Goal: Task Accomplishment & Management: Complete application form

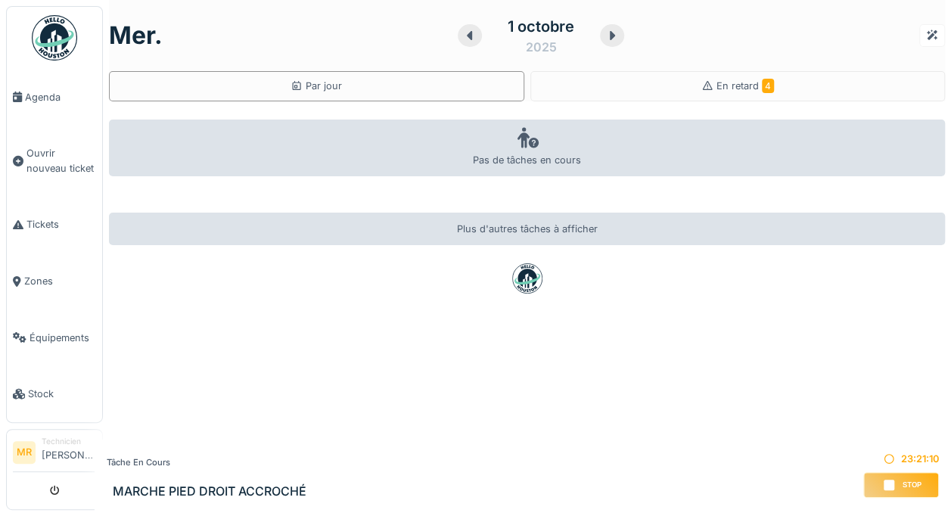
click at [38, 222] on span "Tickets" at bounding box center [61, 224] width 70 height 14
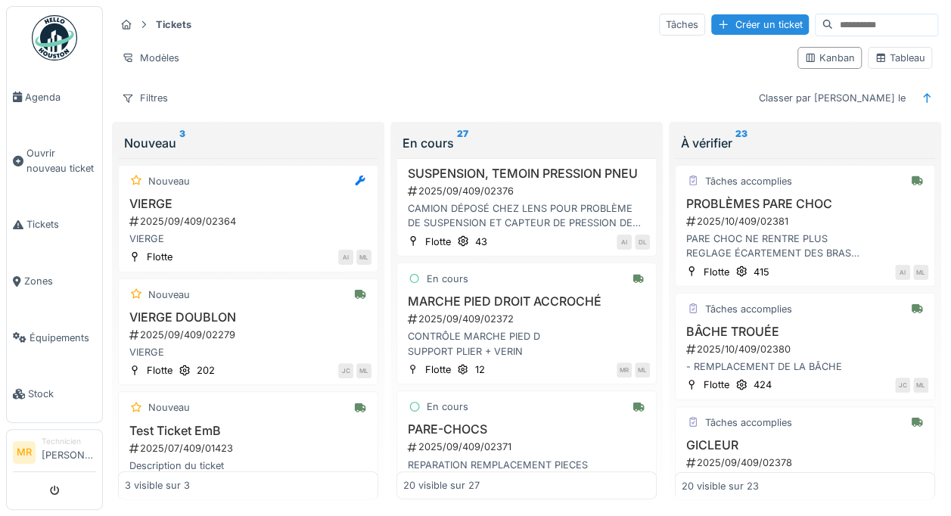
scroll to position [163, 0]
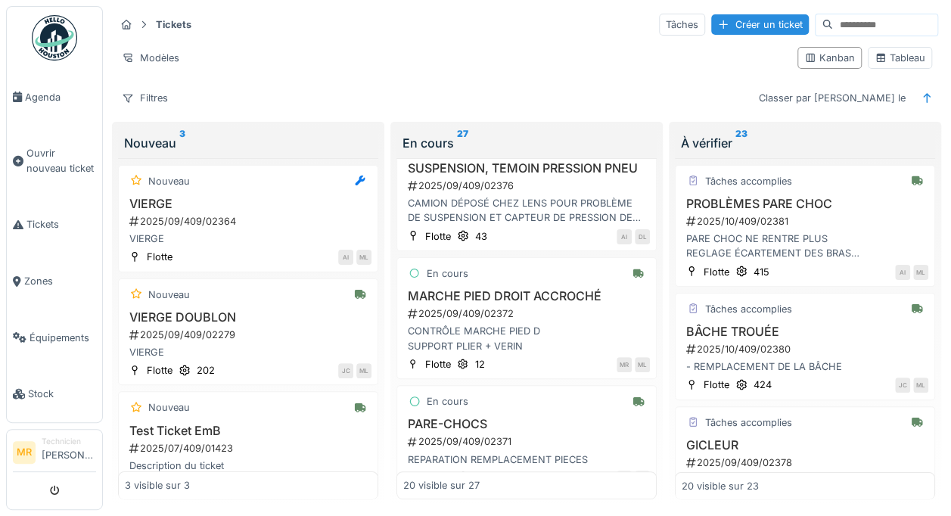
click at [518, 321] on div "2025/09/409/02372" at bounding box center [528, 314] width 244 height 14
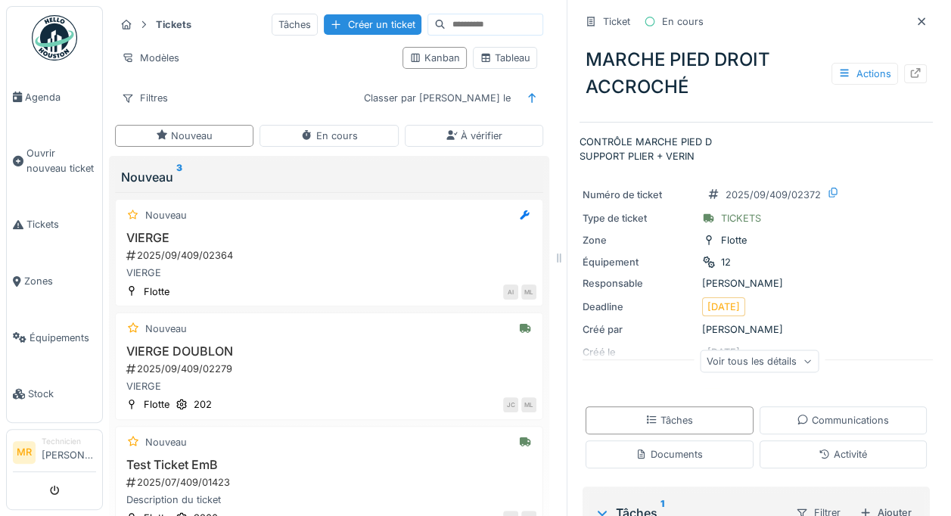
click at [911, 71] on icon at bounding box center [916, 73] width 10 height 10
click at [916, 20] on icon at bounding box center [922, 22] width 12 height 10
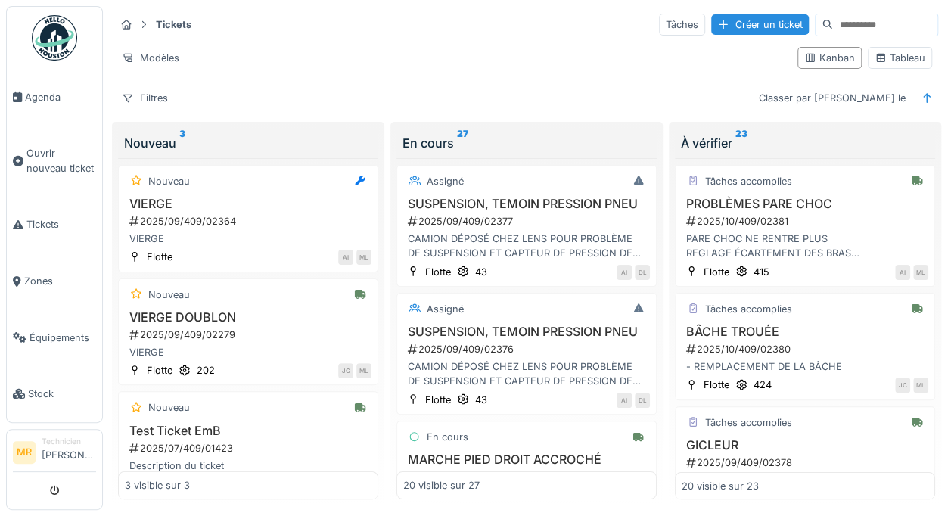
click at [33, 238] on link "Tickets" at bounding box center [54, 225] width 95 height 57
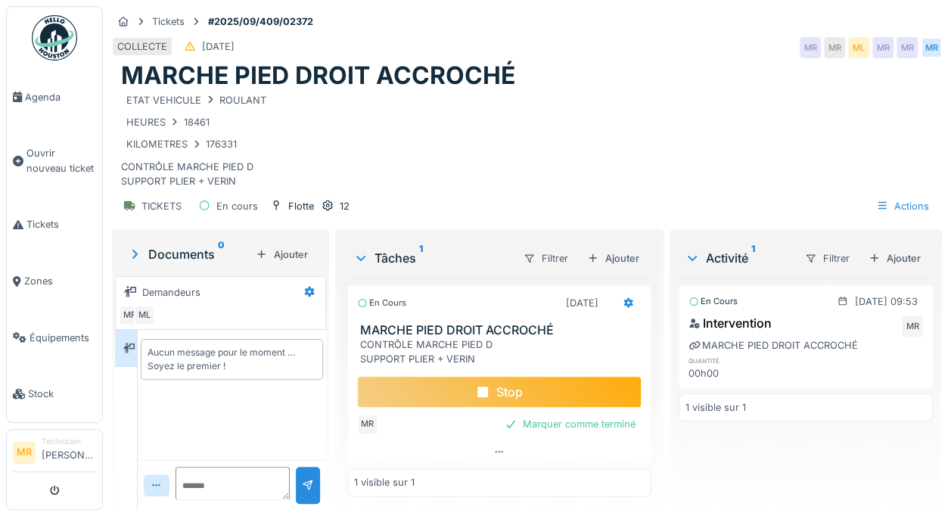
scroll to position [11, 0]
click at [553, 378] on div "Stop" at bounding box center [499, 392] width 285 height 32
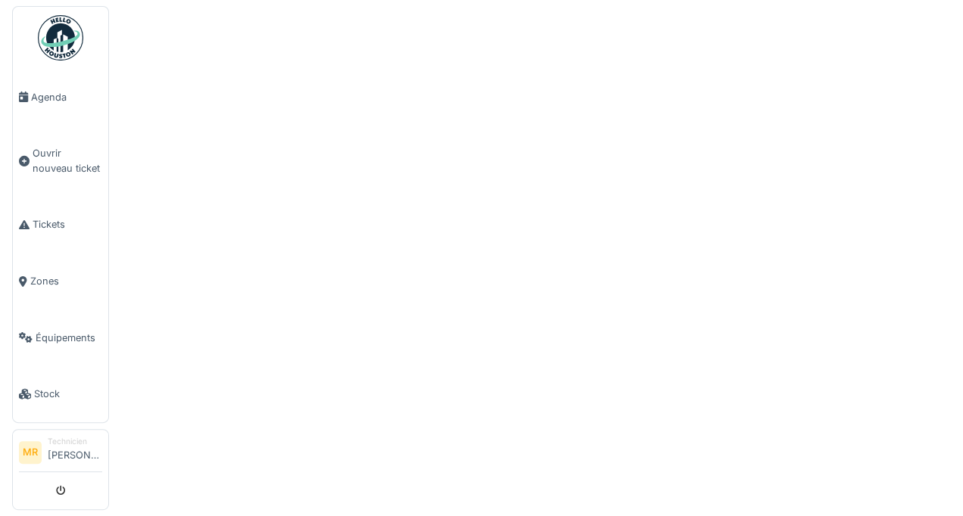
scroll to position [0, 0]
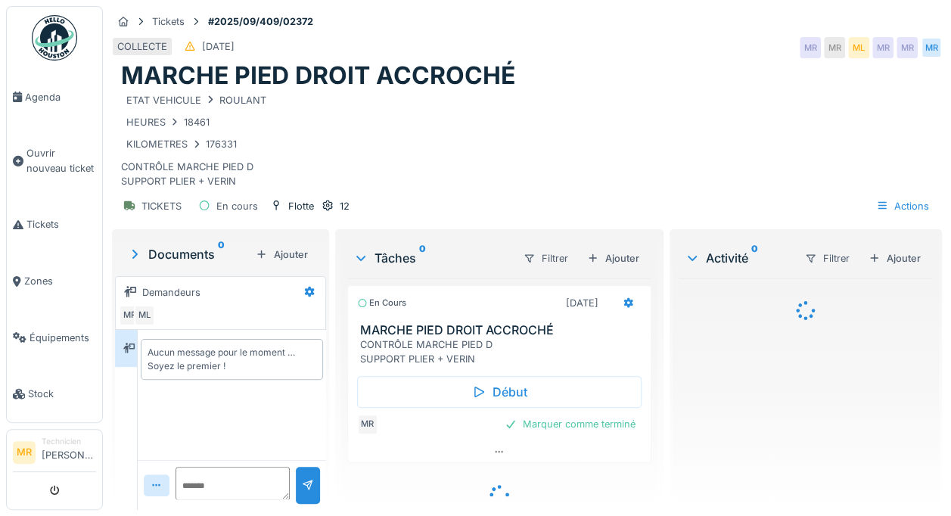
scroll to position [11, 0]
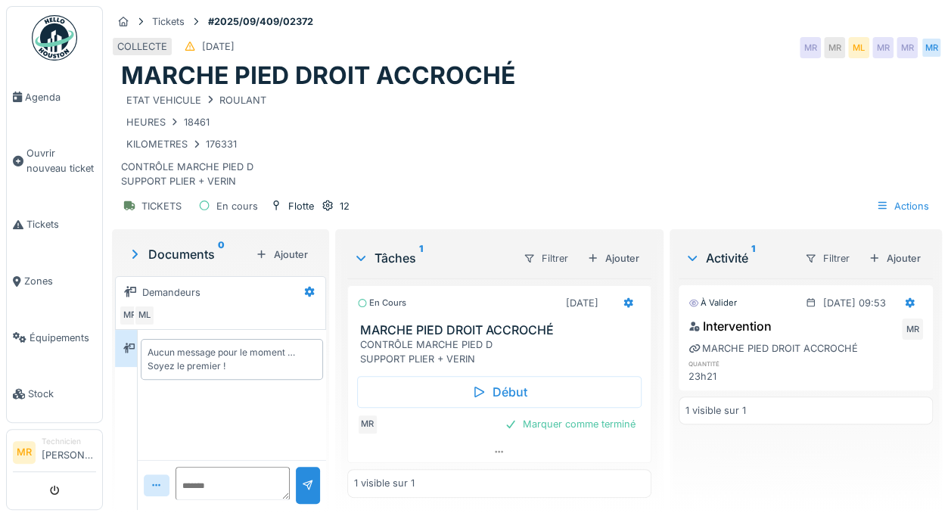
click at [904, 310] on div at bounding box center [910, 303] width 12 height 14
click at [855, 348] on div "Modifier" at bounding box center [850, 352] width 73 height 23
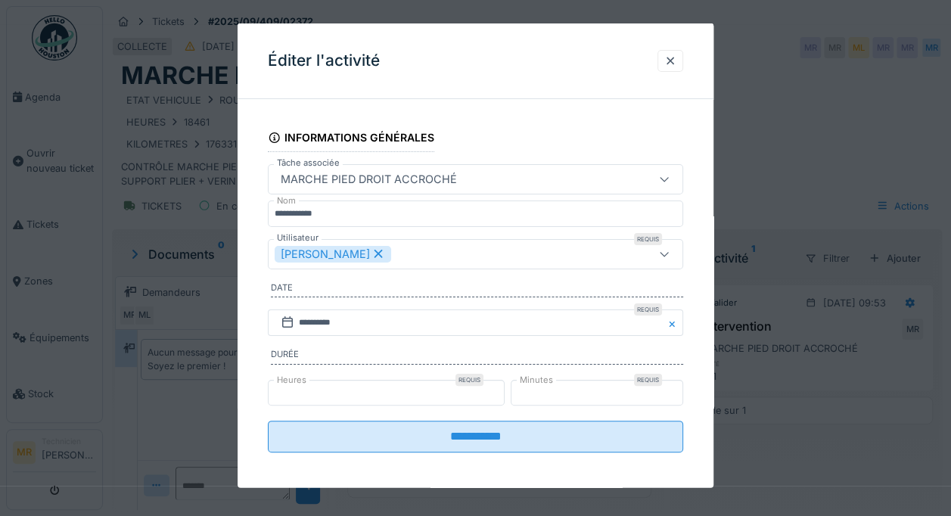
scroll to position [10, 0]
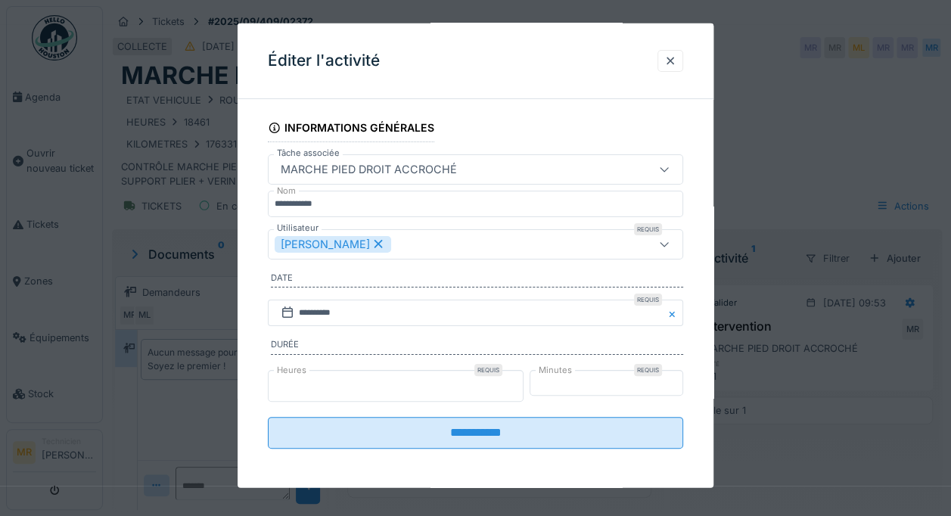
click at [371, 391] on input "**" at bounding box center [395, 385] width 255 height 32
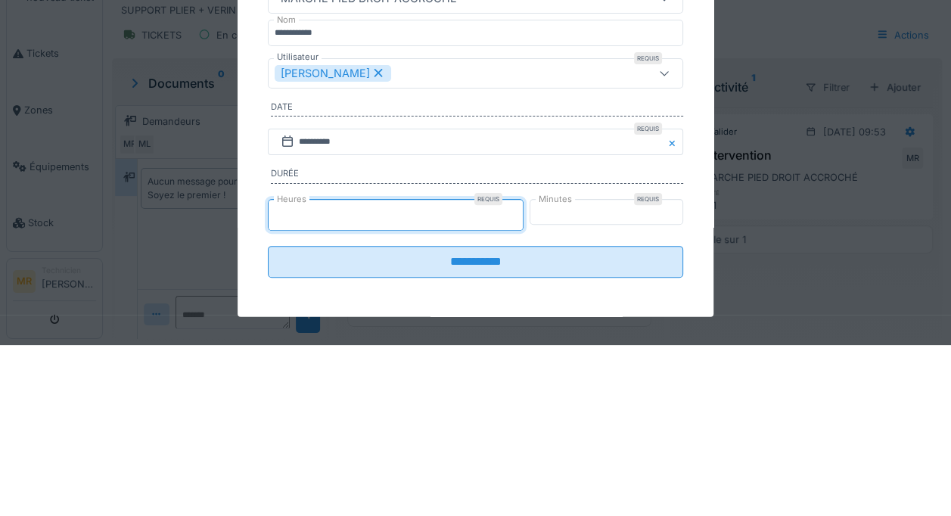
scroll to position [11, 0]
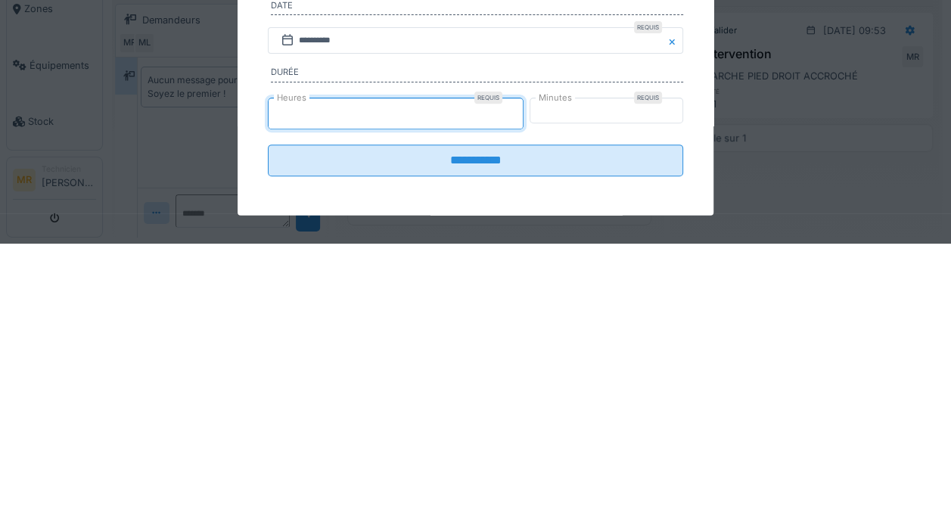
type input "*"
click at [593, 381] on input "**" at bounding box center [596, 385] width 175 height 32
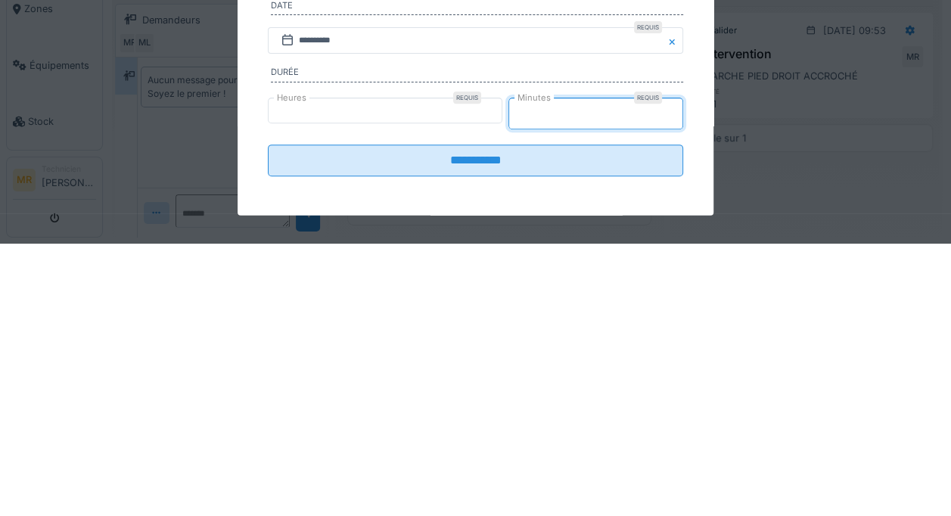
type input "*"
click at [385, 380] on input "*" at bounding box center [395, 385] width 255 height 32
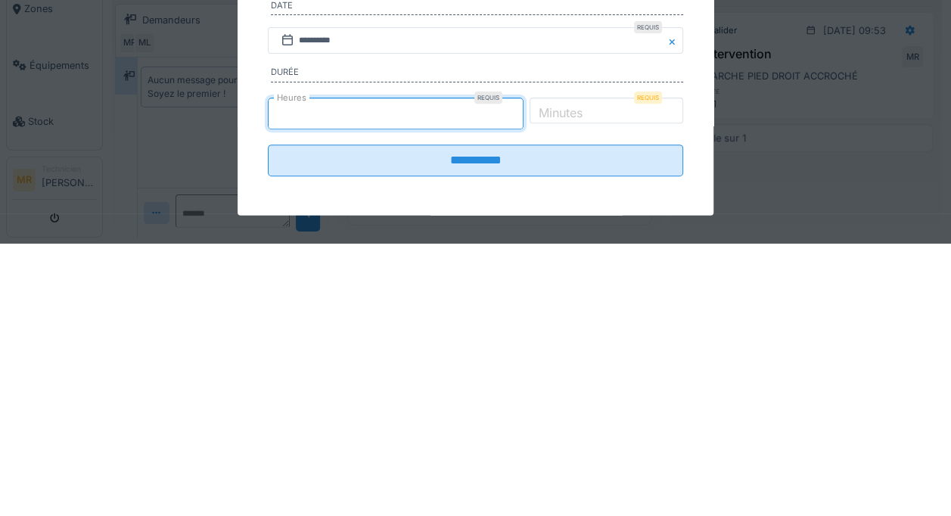
type input "*"
click at [599, 397] on input "Minutes" at bounding box center [596, 385] width 175 height 32
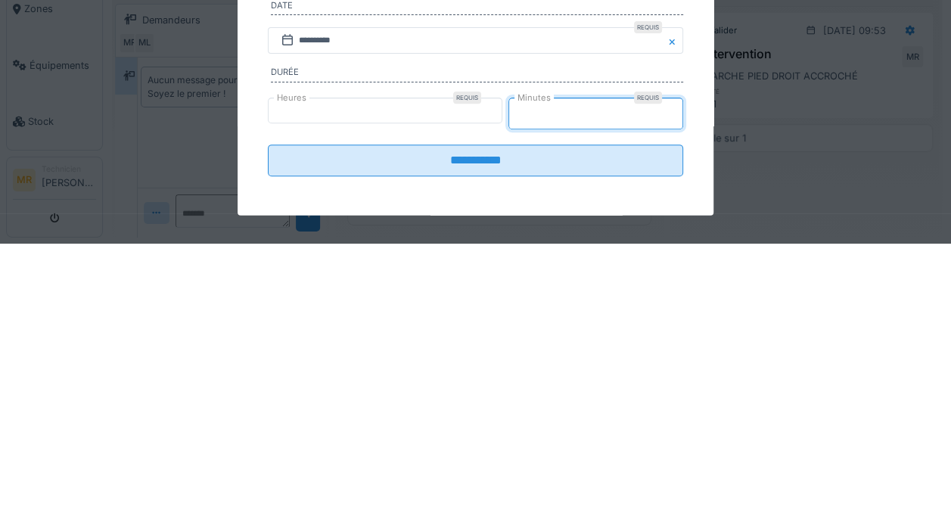
type input "**"
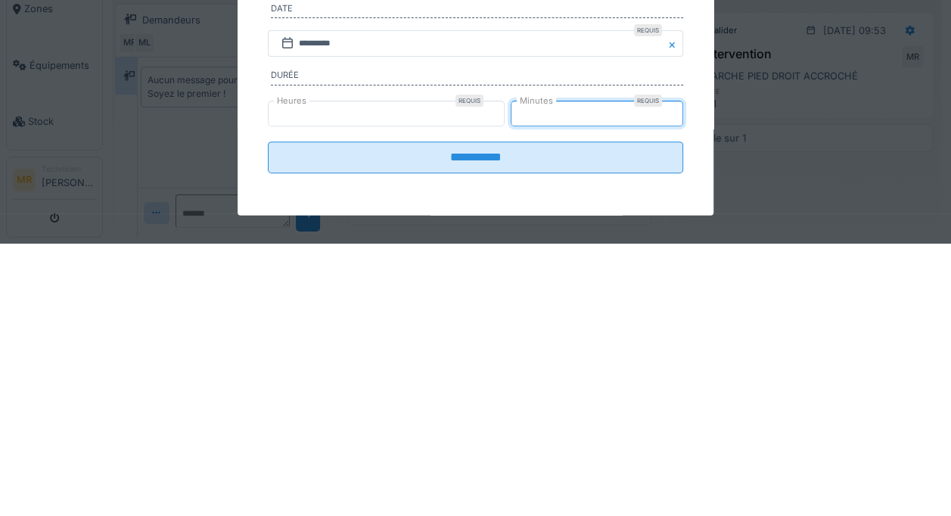
click at [565, 425] on input "**********" at bounding box center [476, 430] width 416 height 32
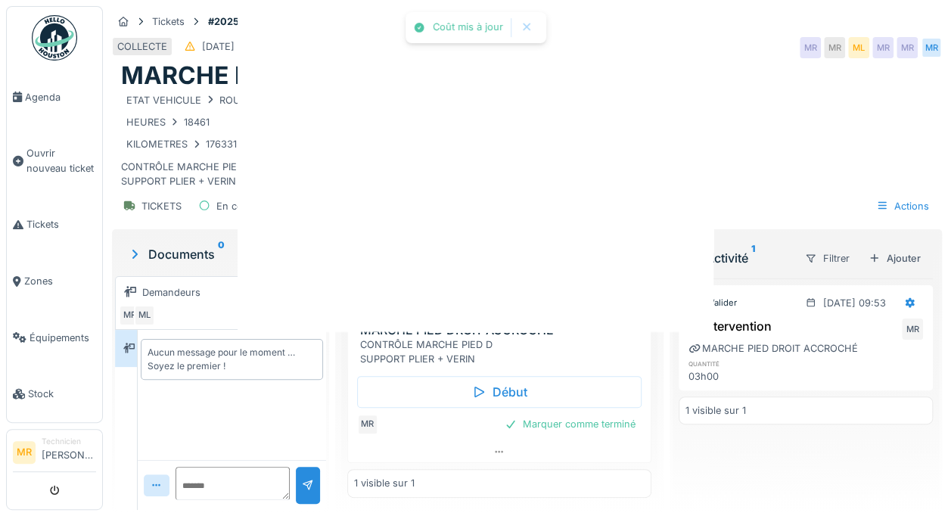
scroll to position [0, 0]
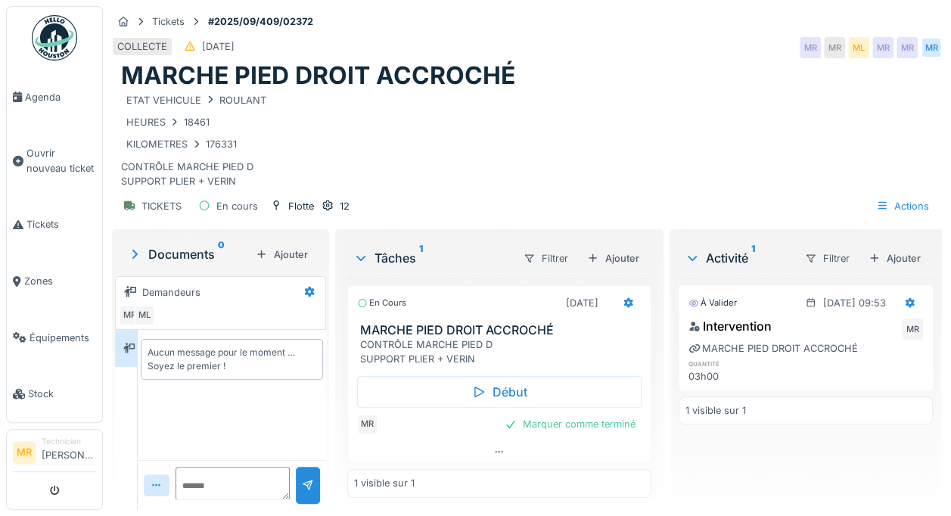
click at [898, 309] on div at bounding box center [911, 303] width 26 height 22
click at [860, 344] on div "Modifier" at bounding box center [850, 352] width 73 height 23
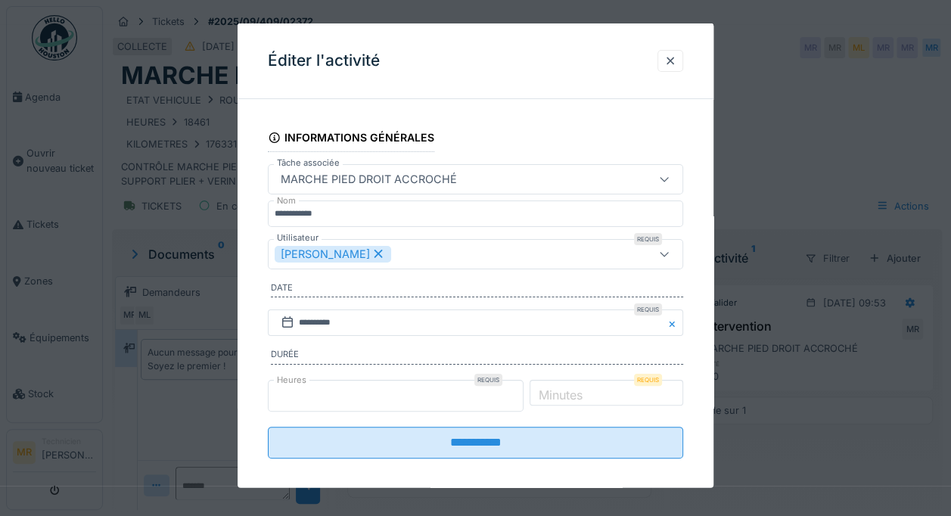
click at [328, 399] on input "*" at bounding box center [395, 395] width 255 height 32
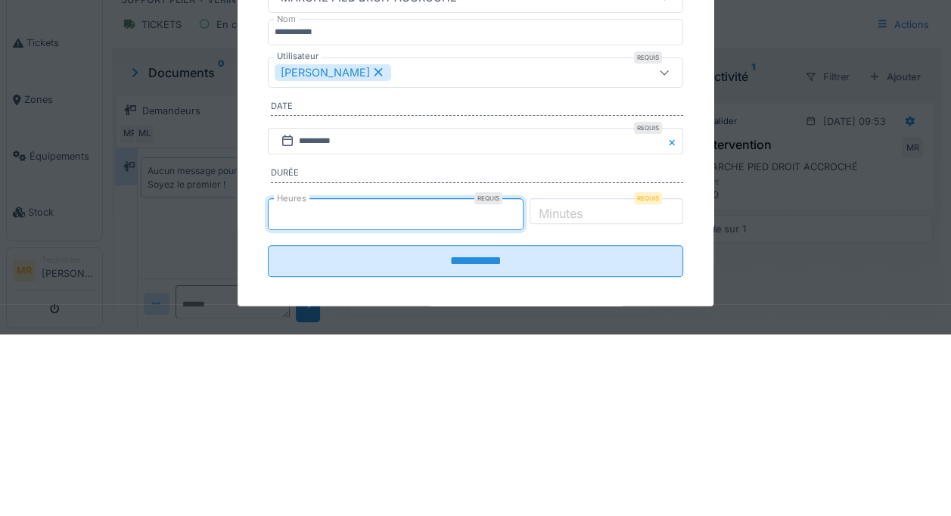
scroll to position [11, 0]
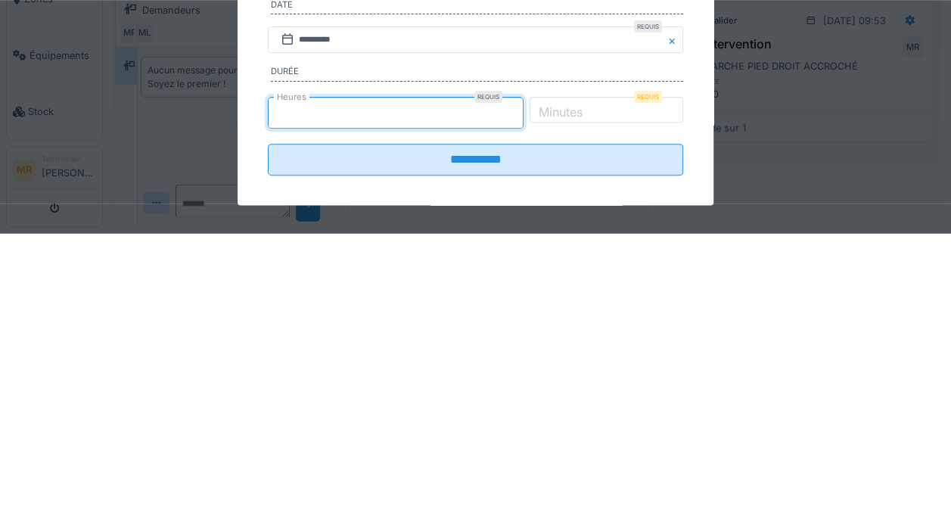
type input "*"
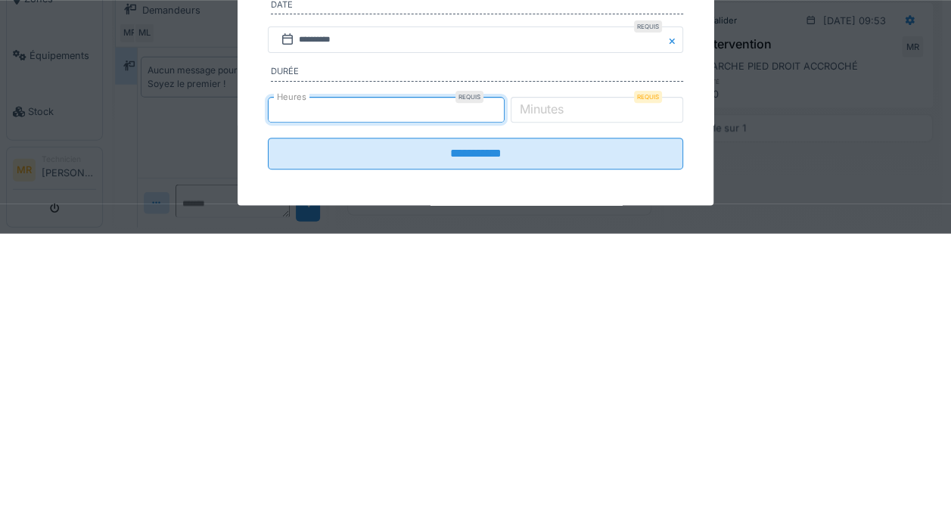
click at [513, 448] on input "**********" at bounding box center [476, 437] width 416 height 32
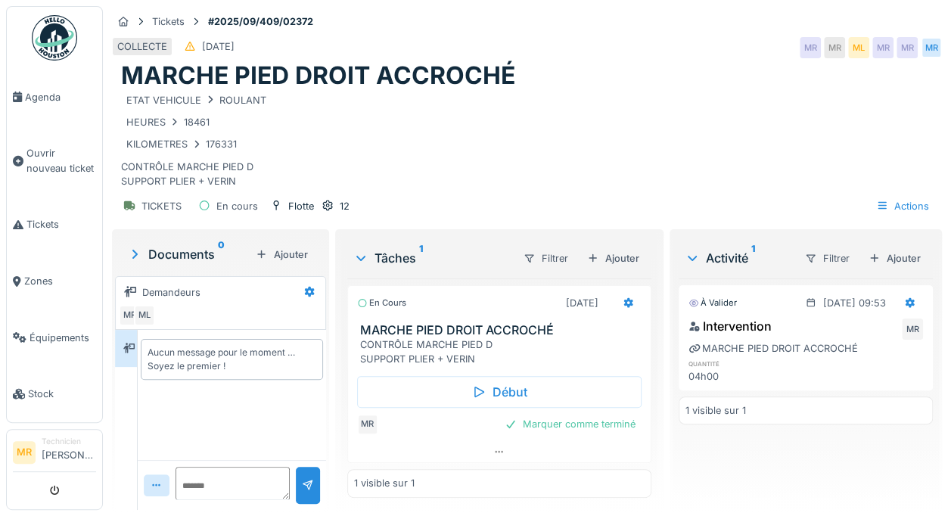
scroll to position [0, 0]
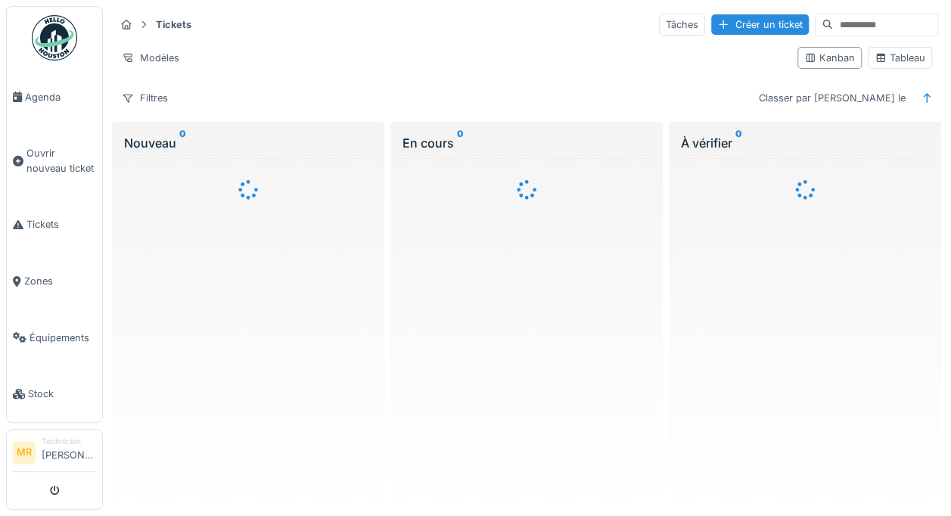
click at [146, 92] on div "Filtres" at bounding box center [145, 98] width 60 height 22
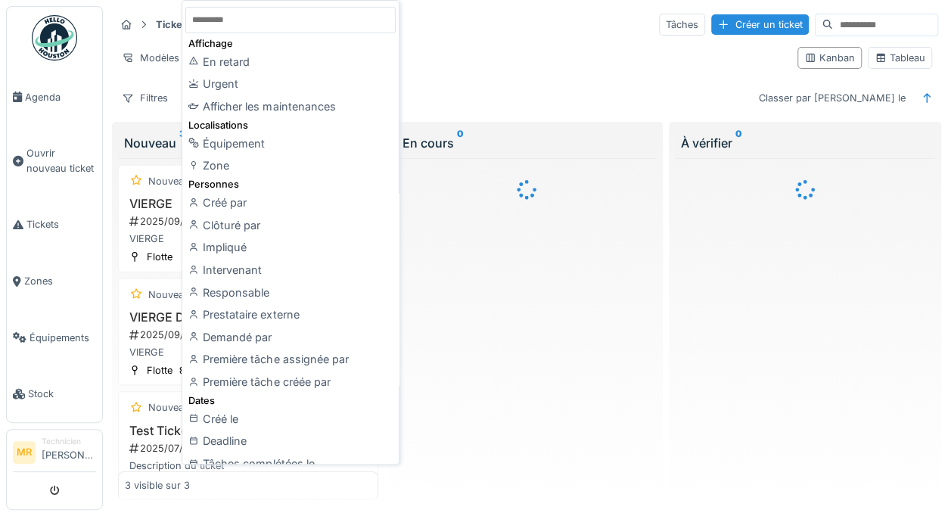
click at [239, 160] on div "Zone" at bounding box center [290, 165] width 210 height 23
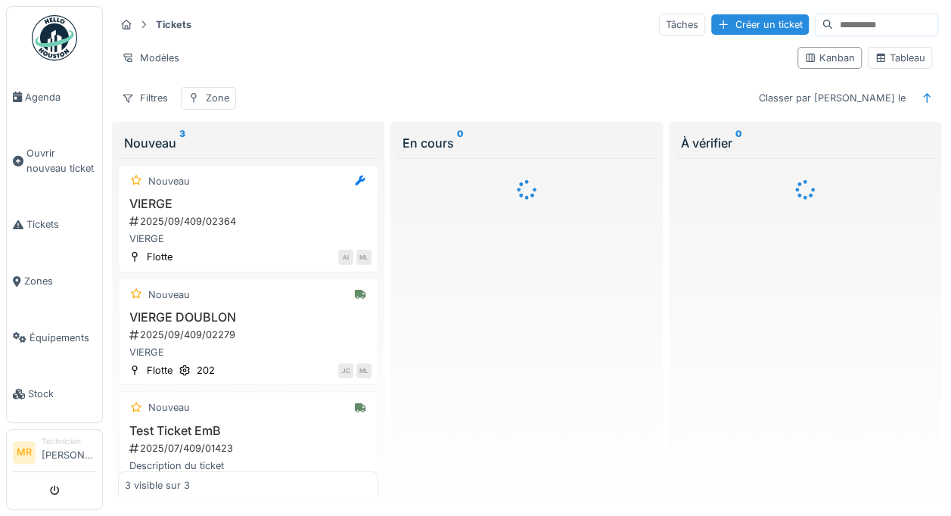
click at [157, 95] on div "Filtres" at bounding box center [145, 98] width 60 height 22
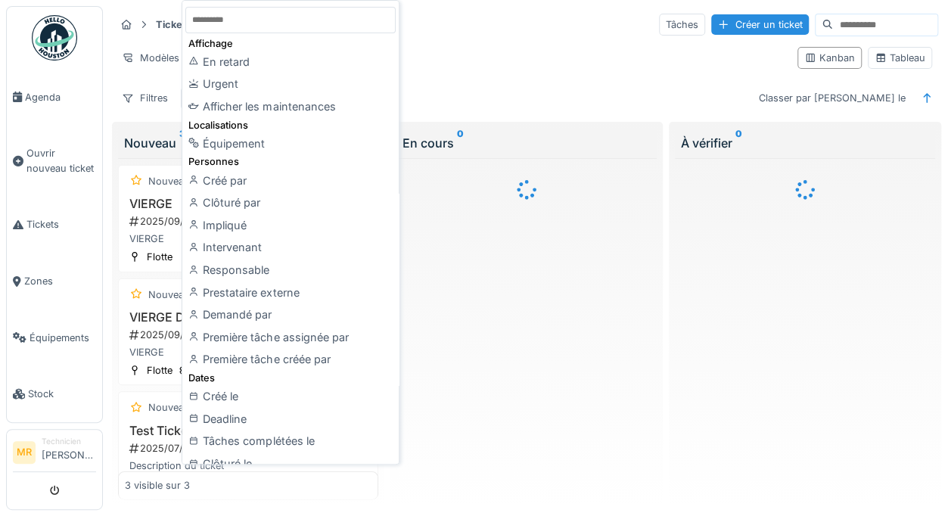
click at [240, 148] on div "Équipement" at bounding box center [290, 143] width 210 height 23
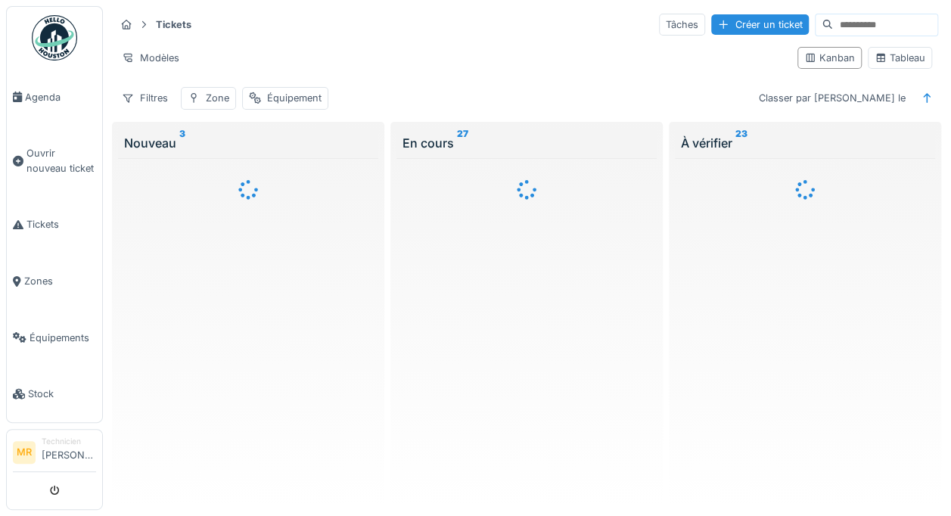
click at [206, 95] on div "Zone" at bounding box center [217, 98] width 23 height 14
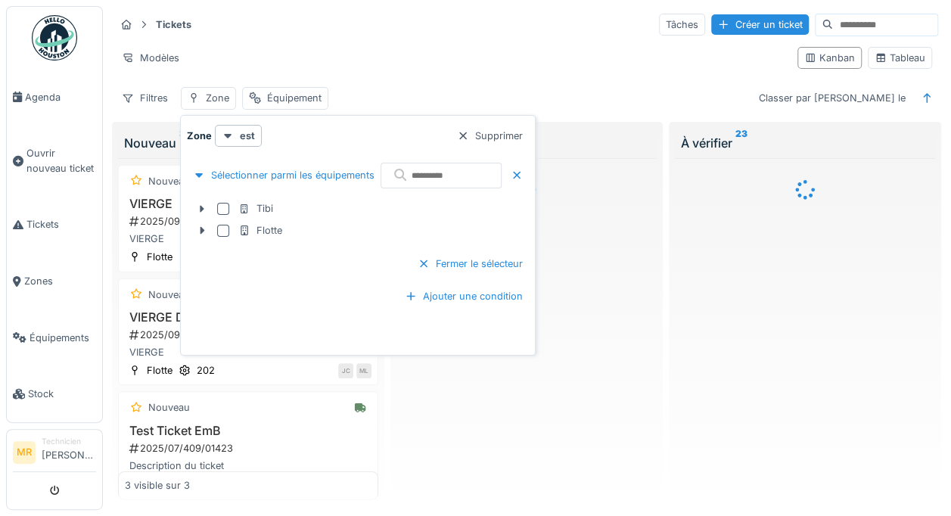
click at [507, 129] on div "Supprimer" at bounding box center [490, 136] width 78 height 20
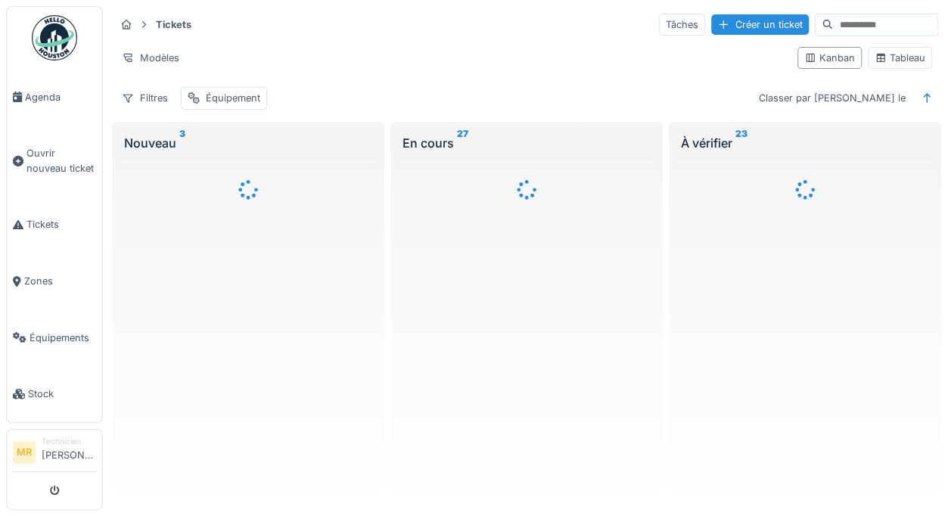
click at [226, 91] on div "Équipement" at bounding box center [233, 98] width 54 height 14
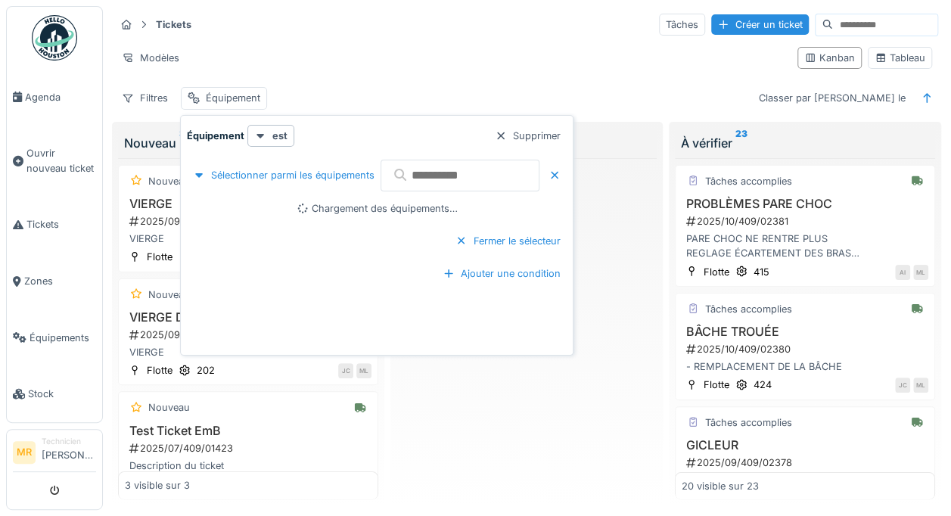
click at [481, 171] on input "text" at bounding box center [460, 176] width 159 height 32
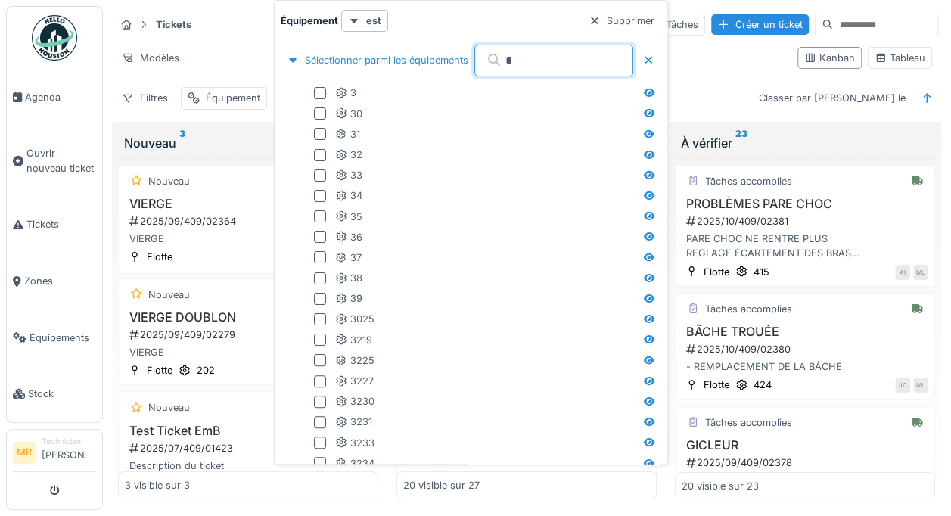
type input "**"
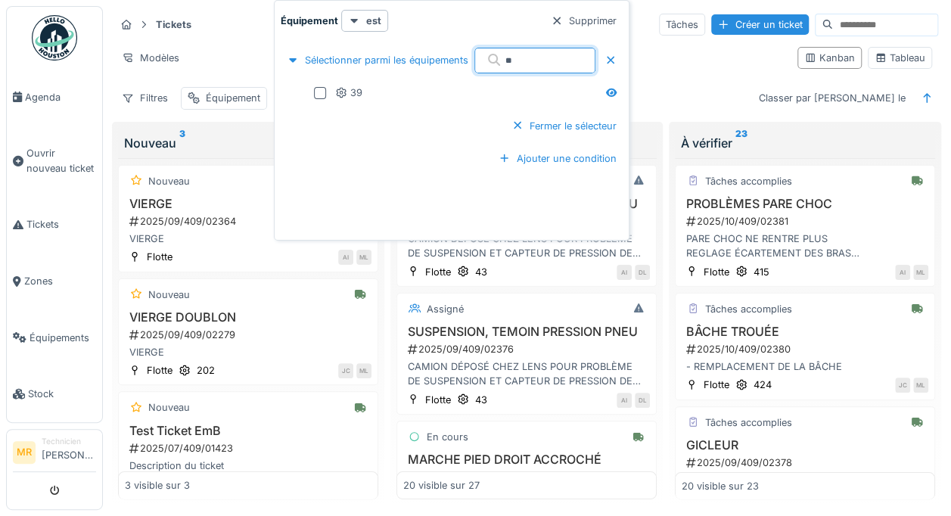
click at [347, 92] on div "39" at bounding box center [348, 93] width 27 height 14
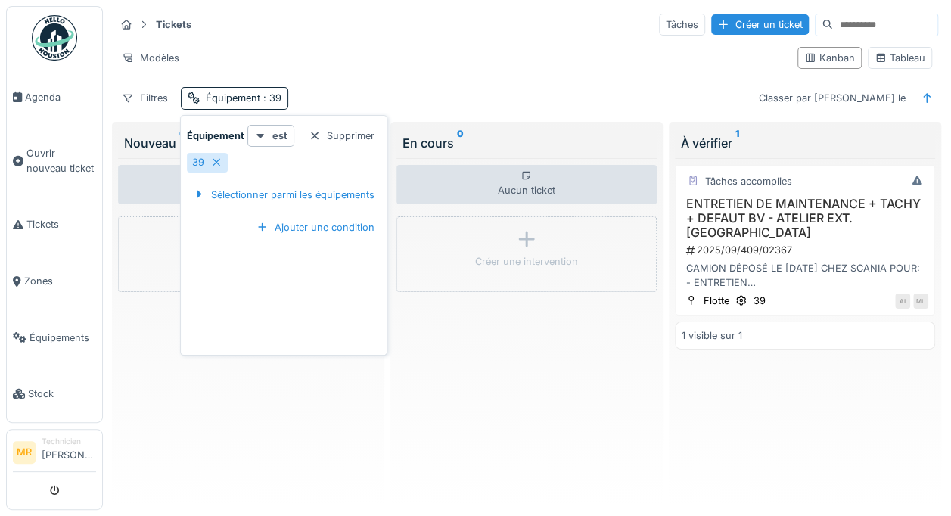
click at [609, 380] on div "Aucun ticket Créer une intervention" at bounding box center [527, 329] width 260 height 342
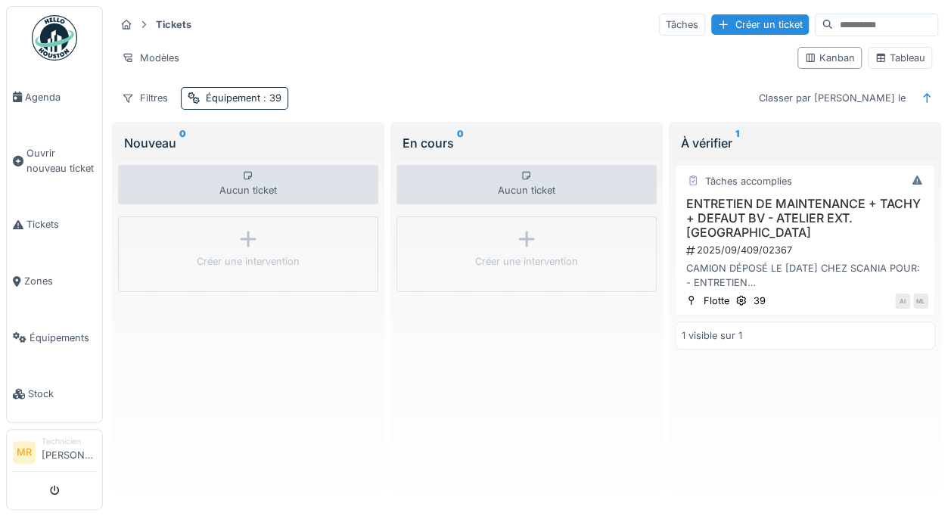
click at [823, 220] on h3 "ENTRETIEN DE MAINTENANCE + TACHY + DEFAUT BV - ATELIER EXT. [GEOGRAPHIC_DATA]" at bounding box center [805, 219] width 247 height 44
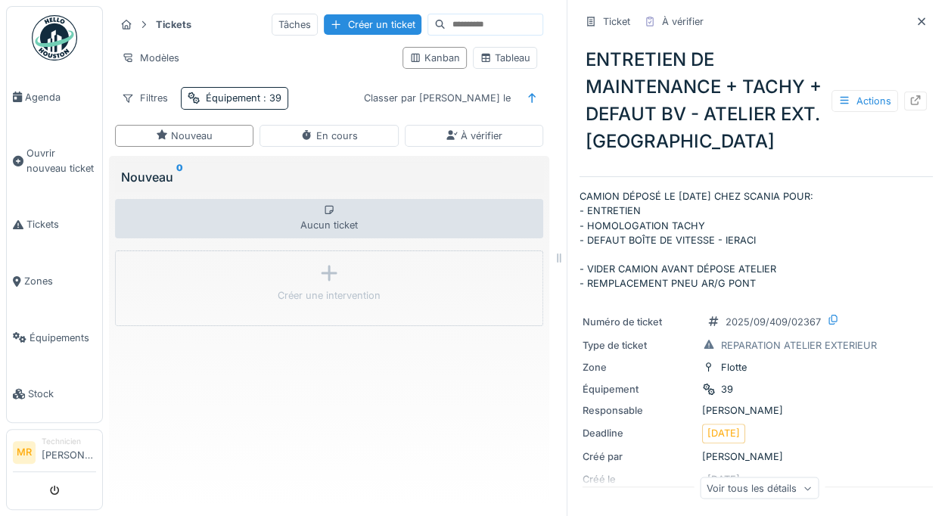
click at [910, 96] on icon at bounding box center [916, 100] width 12 height 10
click at [43, 151] on span "Ouvrir nouveau ticket" at bounding box center [61, 160] width 70 height 29
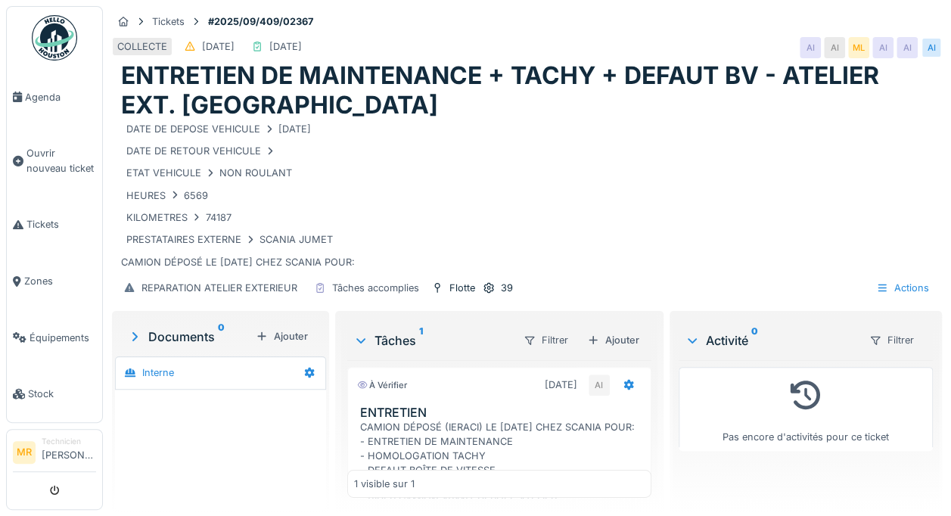
click at [623, 380] on icon at bounding box center [629, 385] width 12 height 10
click at [766, 248] on div "DATE DE DEPOSE VEHICULE [DATE] DATE DE RETOUR VEHICULE ETAT VEHICULE NON ROULAN…" at bounding box center [527, 195] width 812 height 151
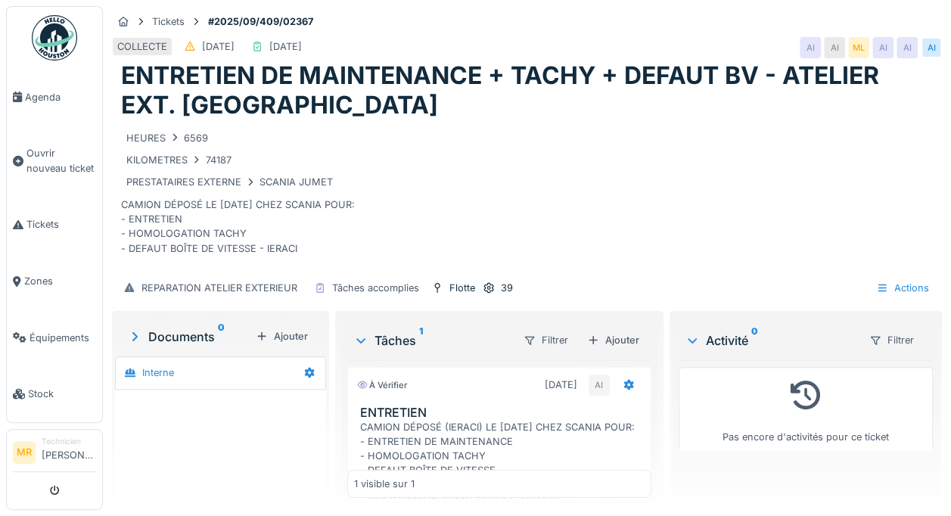
scroll to position [61, 0]
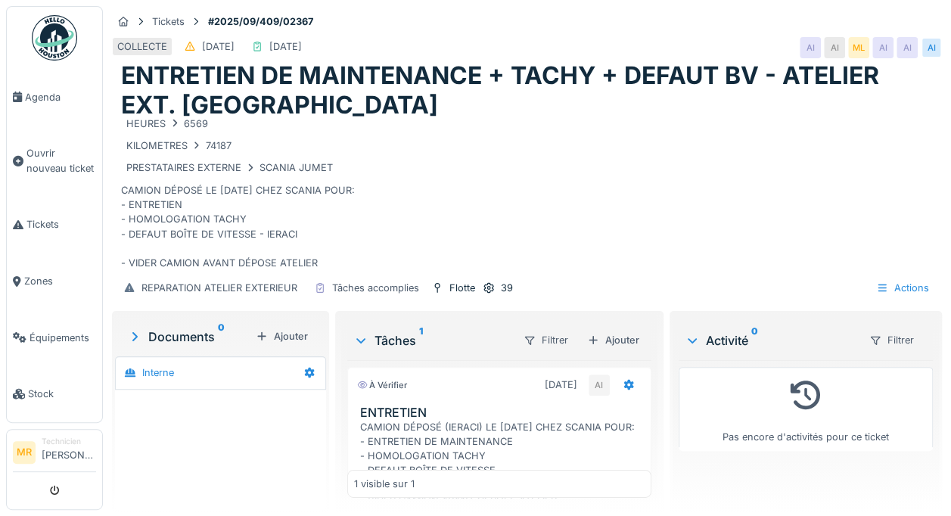
click at [596, 197] on div "DATE DE DEPOSE VEHICULE [DATE] DATE DE RETOUR VEHICULE ETAT VEHICULE NON ROULAN…" at bounding box center [527, 195] width 812 height 151
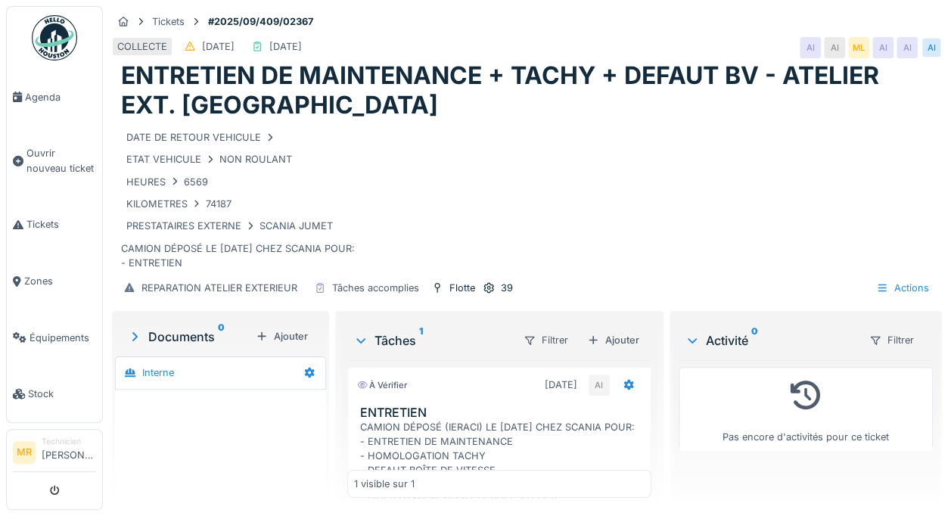
scroll to position [0, 0]
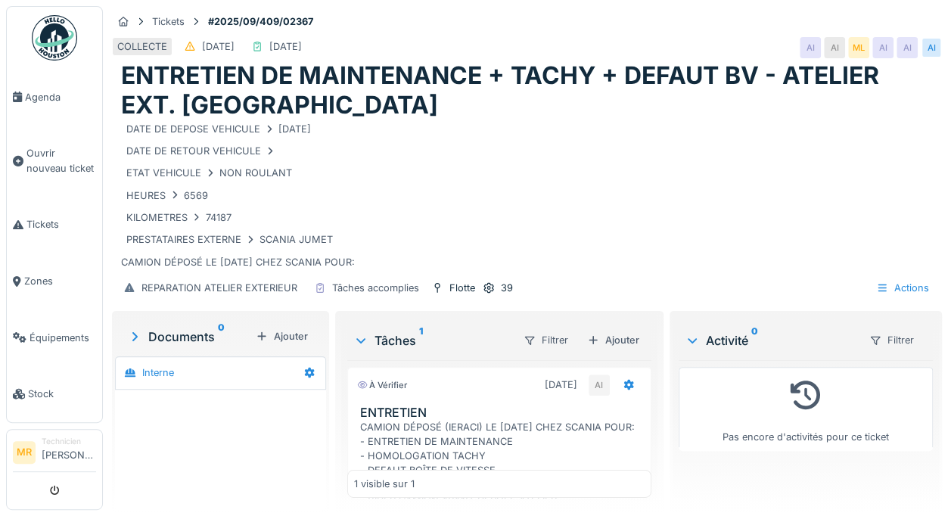
click at [265, 326] on div "Ajouter" at bounding box center [282, 336] width 64 height 20
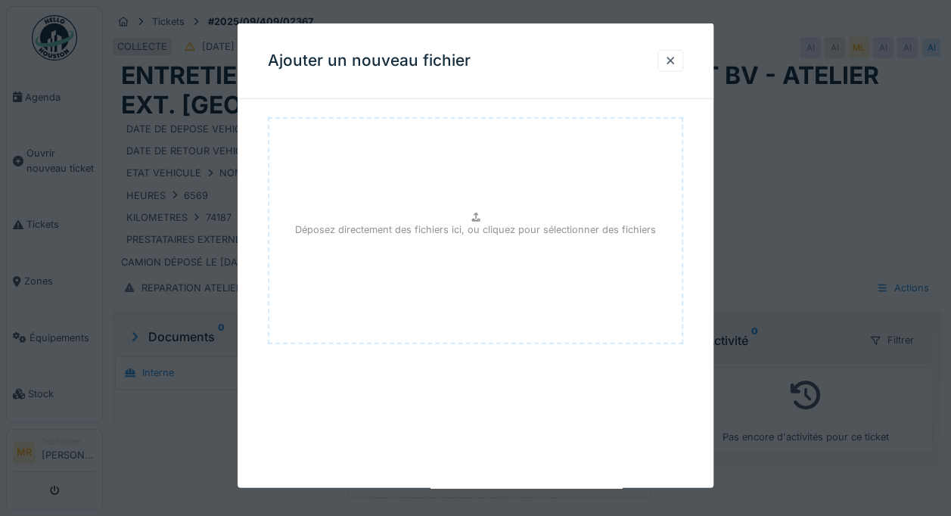
click at [674, 67] on div at bounding box center [671, 61] width 12 height 14
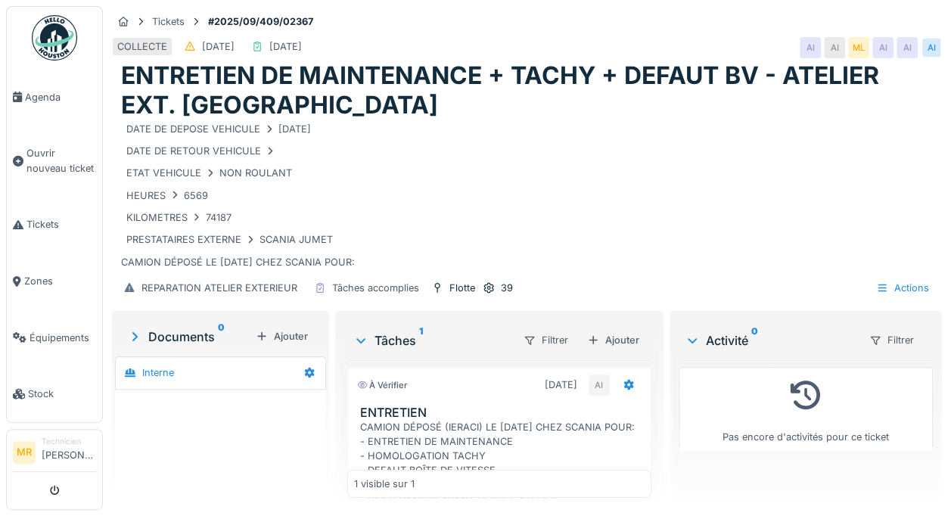
click at [308, 368] on icon at bounding box center [310, 373] width 12 height 10
click at [568, 421] on div "CAMION DÉPOSÉ (IERACI) LE [DATE] CHEZ SCANIA POUR: - ENTRETIEN DE MAINTENANCE -…" at bounding box center [502, 470] width 285 height 101
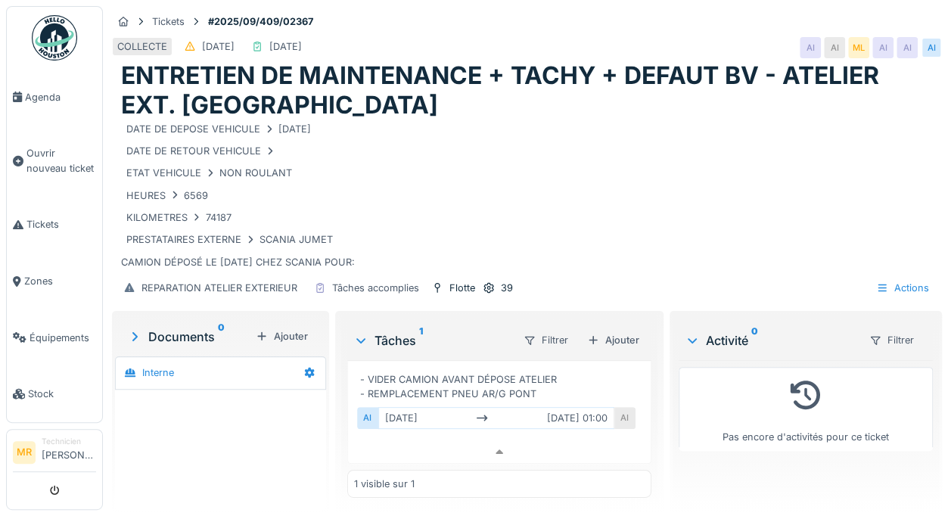
click at [893, 295] on div "Actions" at bounding box center [903, 288] width 67 height 22
click at [436, 176] on div "ETAT VEHICULE NON ROULANT" at bounding box center [527, 172] width 812 height 19
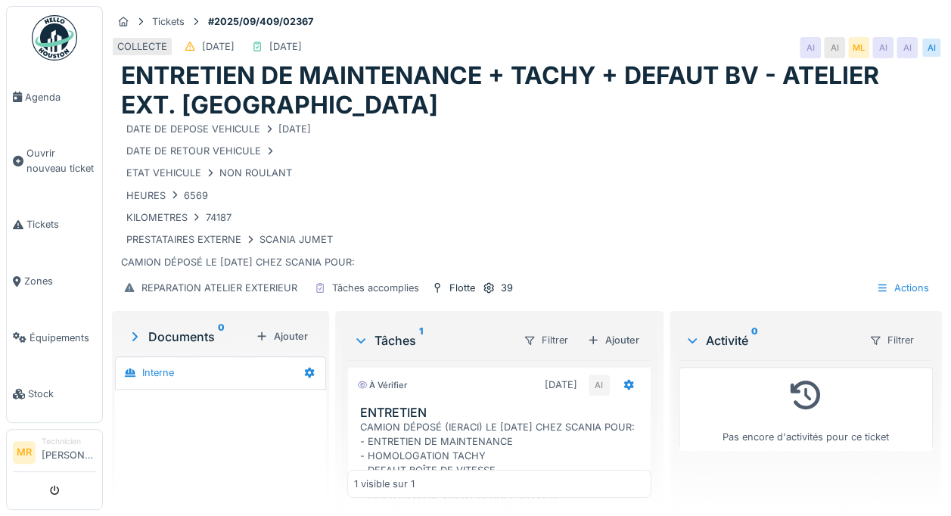
click at [221, 134] on div "DATE DE DEPOSE VEHICULE [DATE]" at bounding box center [218, 129] width 185 height 14
click at [604, 337] on div "Ajouter" at bounding box center [613, 340] width 64 height 20
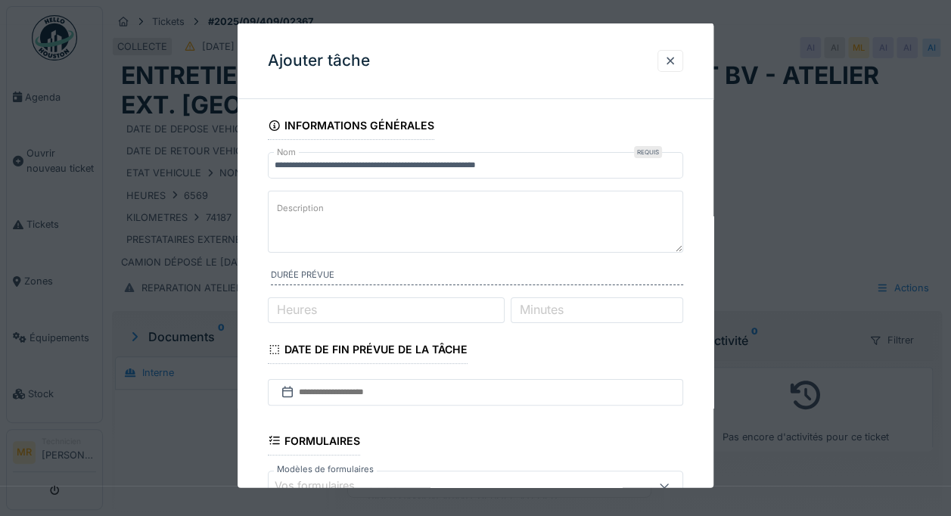
click at [498, 203] on textarea "Description" at bounding box center [476, 221] width 416 height 62
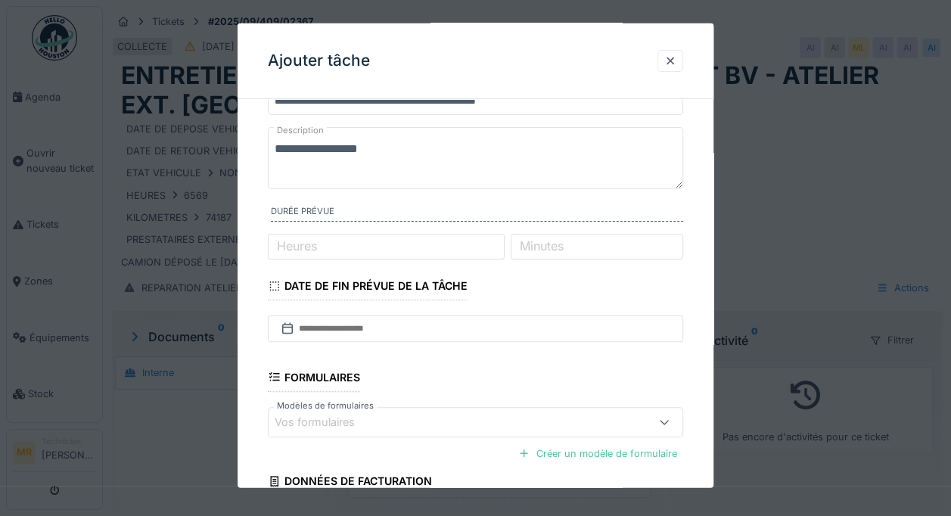
scroll to position [204, 0]
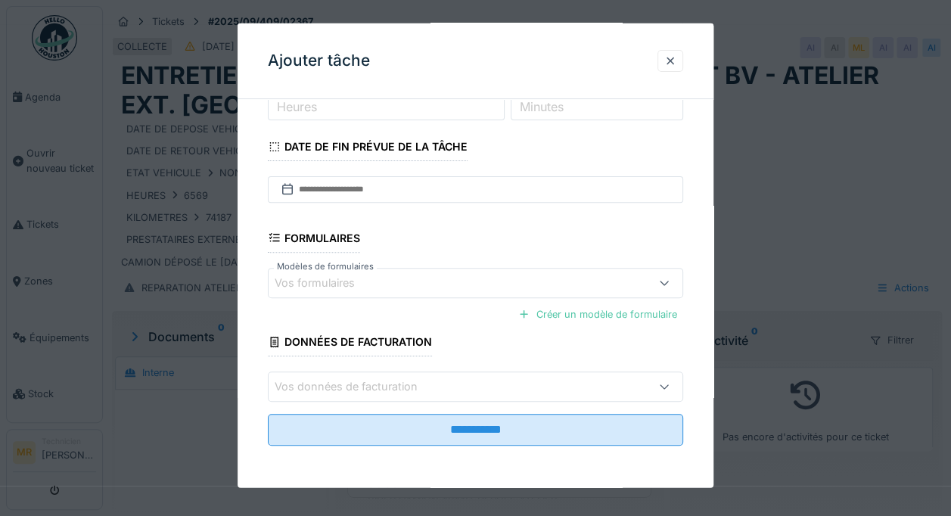
type textarea "**********"
click at [584, 430] on input "**********" at bounding box center [476, 430] width 416 height 32
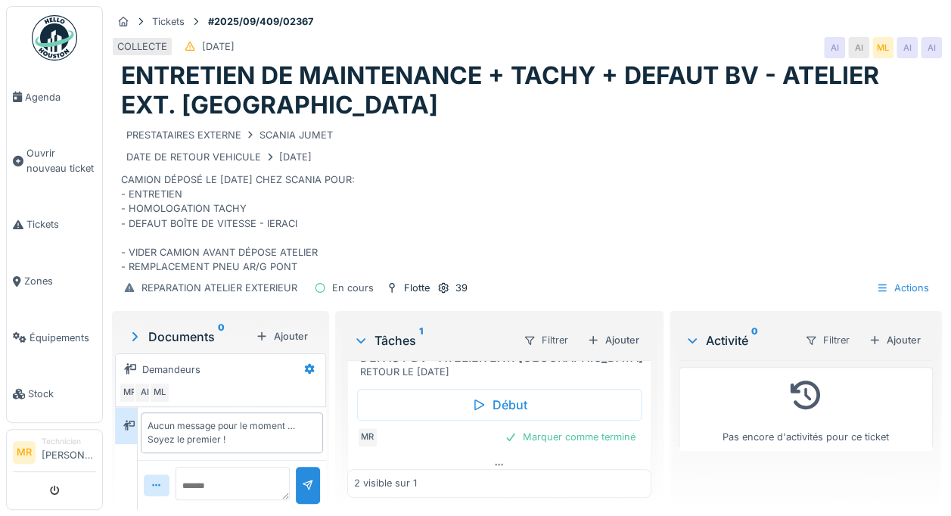
scroll to position [282, 0]
click at [590, 447] on div "Marquer comme terminé" at bounding box center [570, 441] width 143 height 20
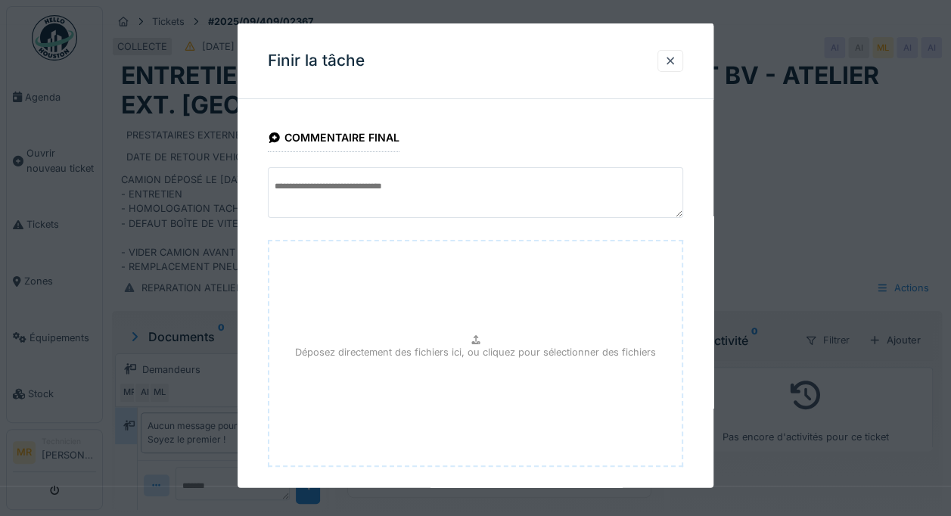
scroll to position [76, 0]
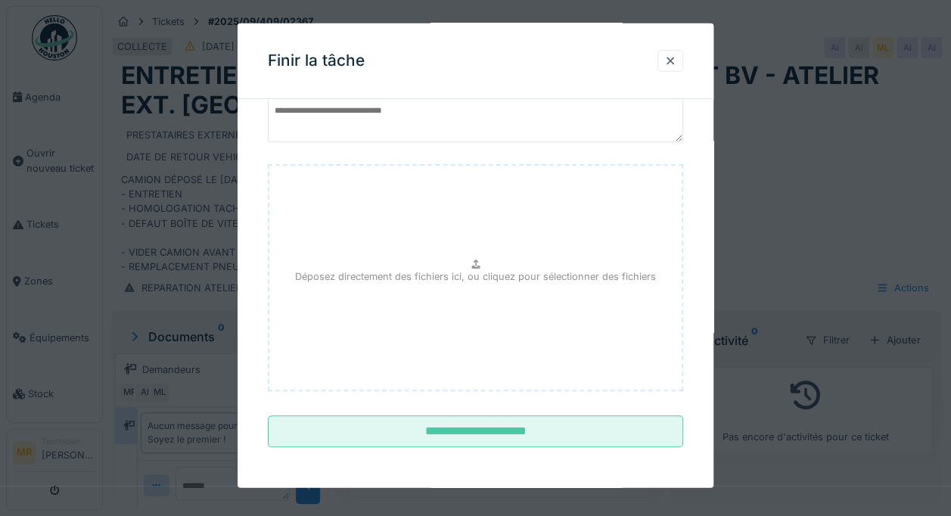
click at [574, 428] on input "**********" at bounding box center [476, 432] width 416 height 32
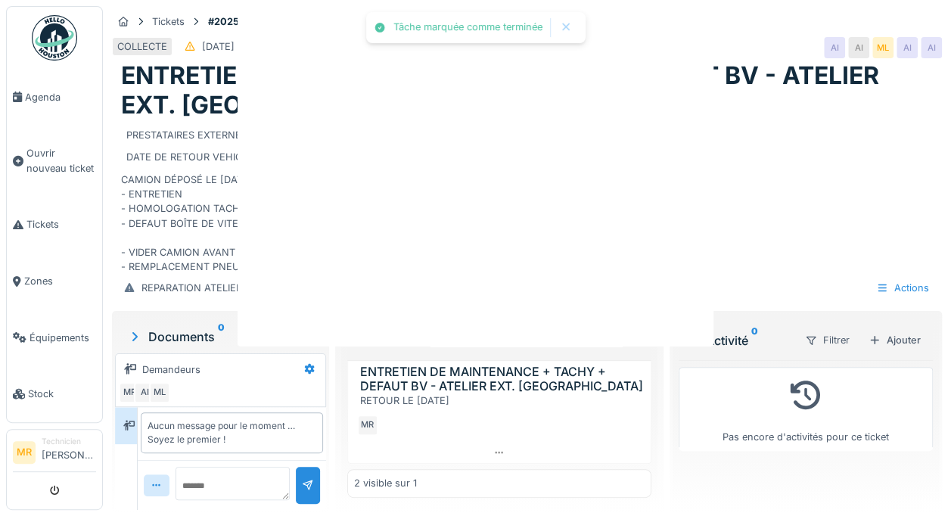
scroll to position [0, 0]
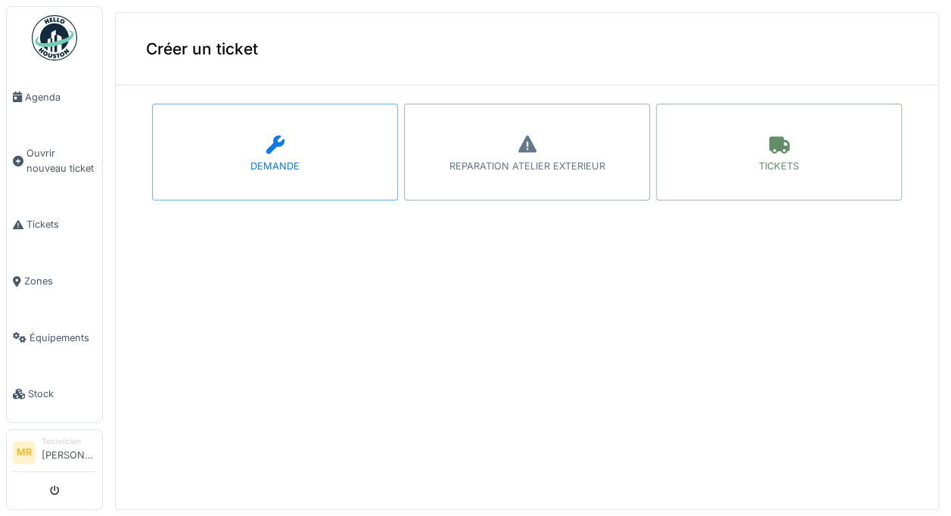
click at [516, 150] on icon at bounding box center [527, 144] width 23 height 18
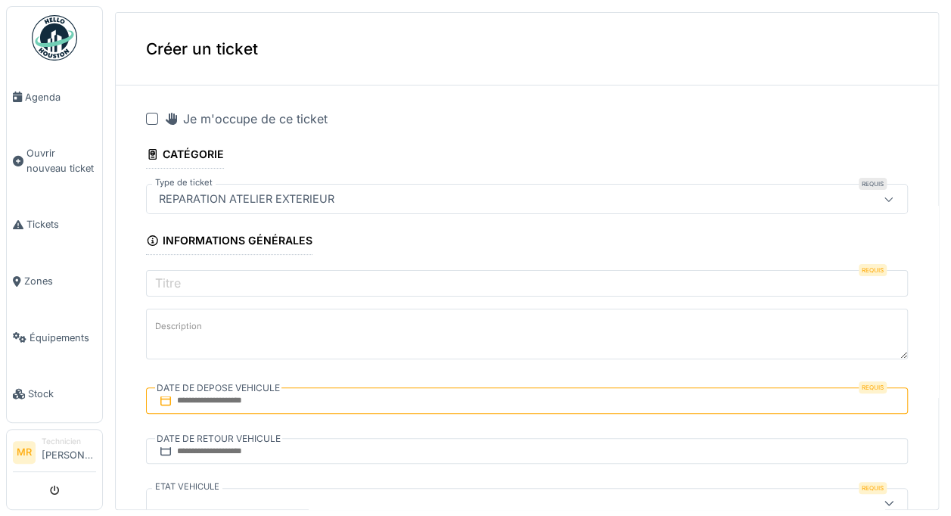
click at [272, 112] on div "Je m'occupe de ce ticket" at bounding box center [245, 119] width 163 height 18
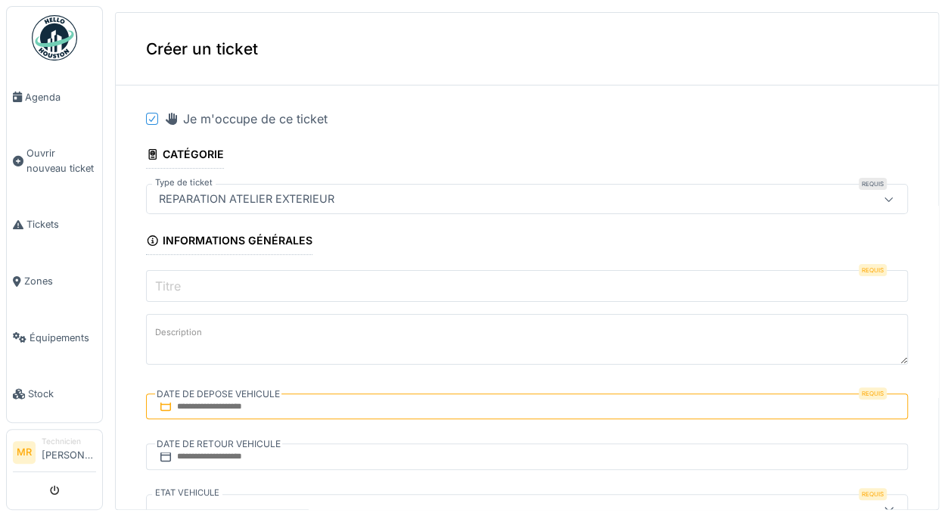
click at [388, 282] on input "Titre" at bounding box center [527, 286] width 762 height 32
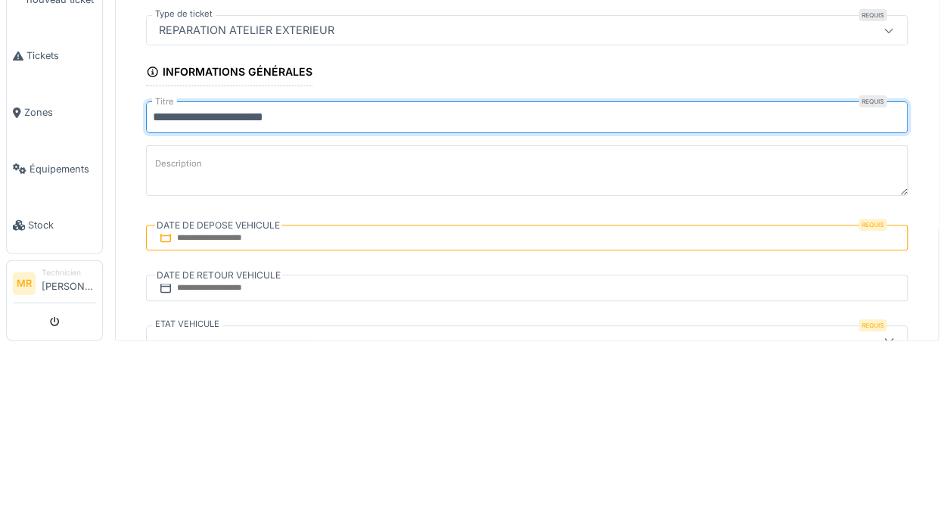
type input "**********"
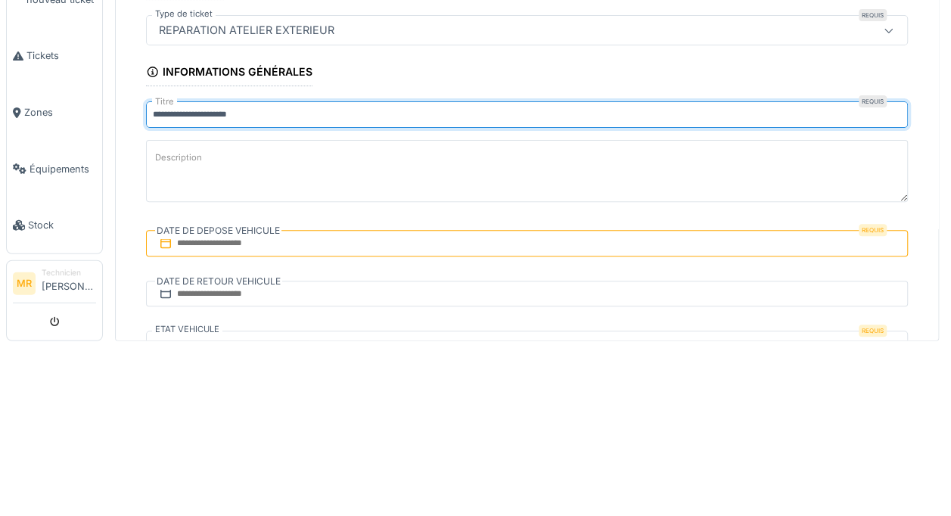
click at [313, 336] on textarea "Description" at bounding box center [527, 340] width 762 height 62
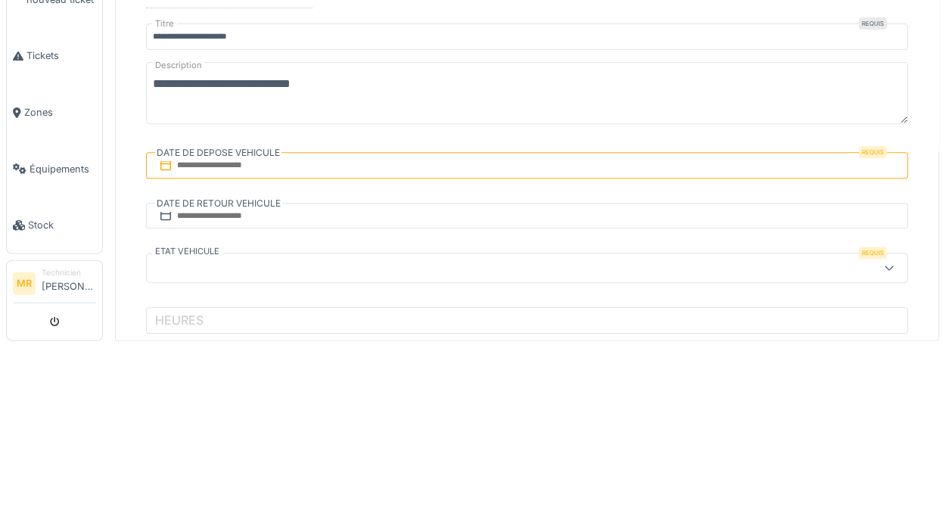
scroll to position [99, 0]
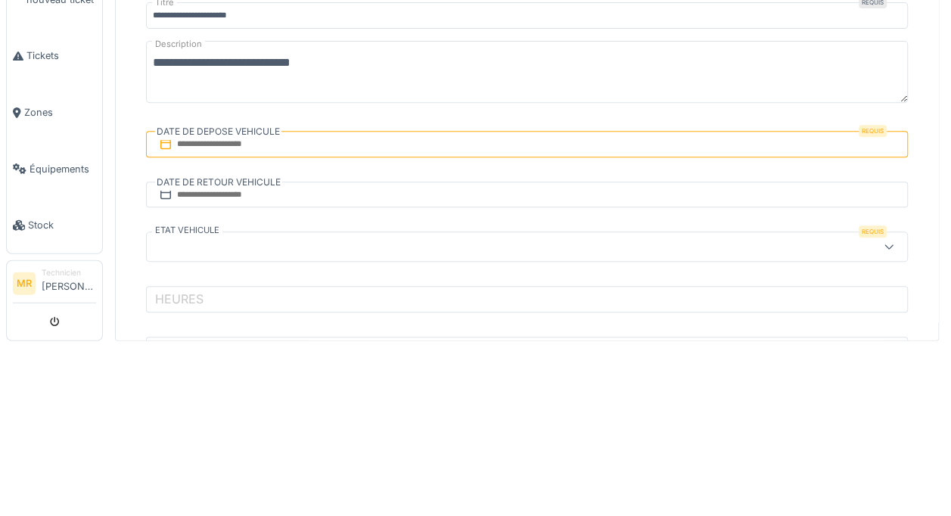
type textarea "**********"
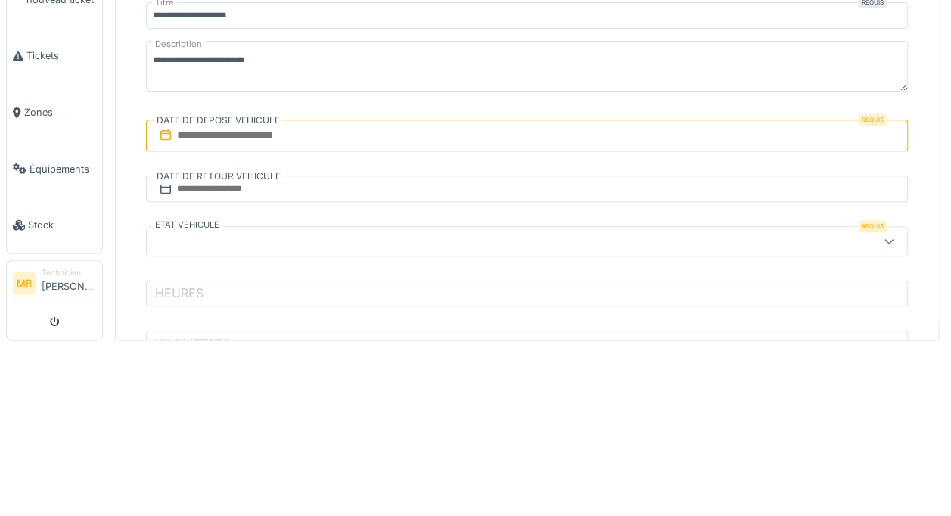
click at [412, 309] on input "text" at bounding box center [527, 304] width 762 height 32
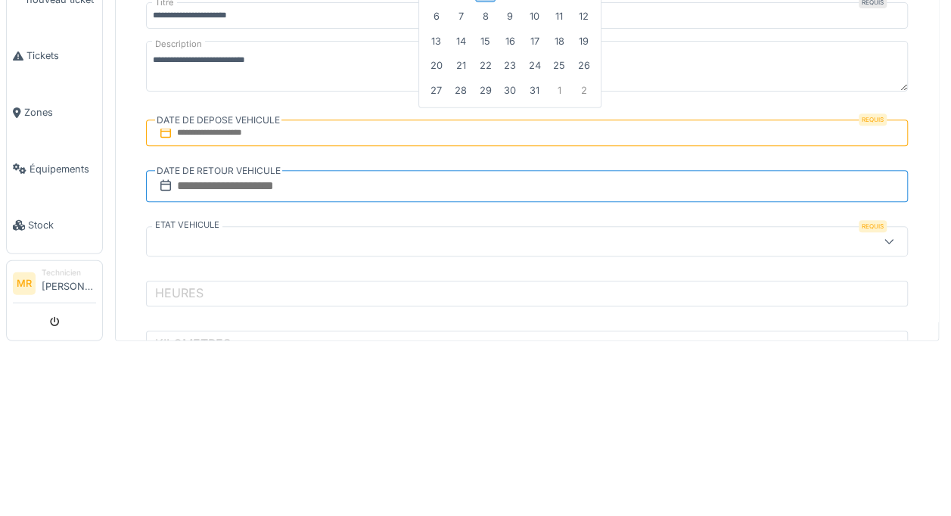
click at [557, 351] on input "text" at bounding box center [527, 355] width 762 height 32
click at [560, 366] on input "text" at bounding box center [527, 355] width 762 height 32
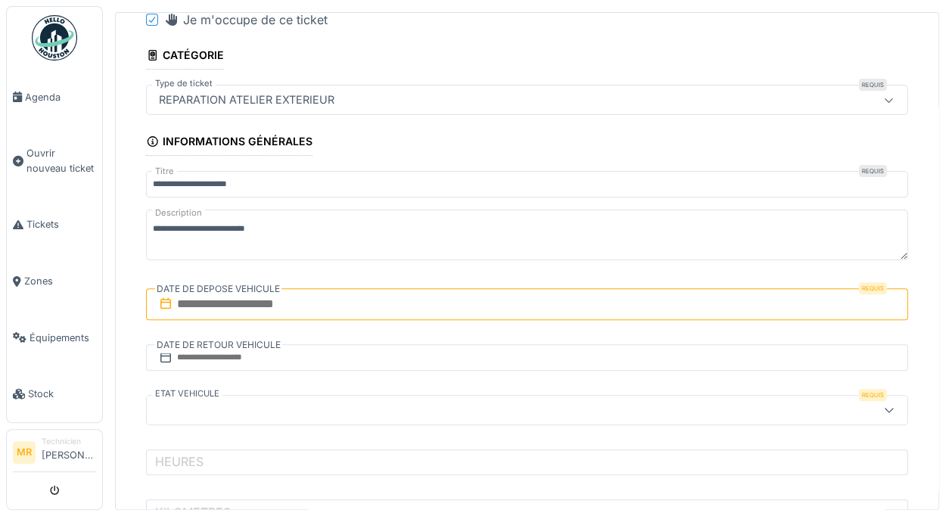
click at [350, 302] on input "text" at bounding box center [527, 304] width 762 height 32
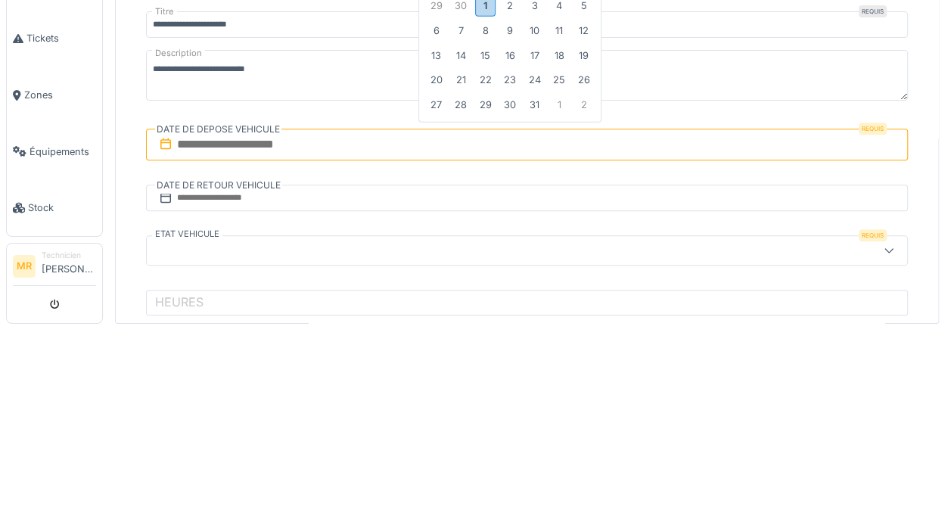
scroll to position [58, 0]
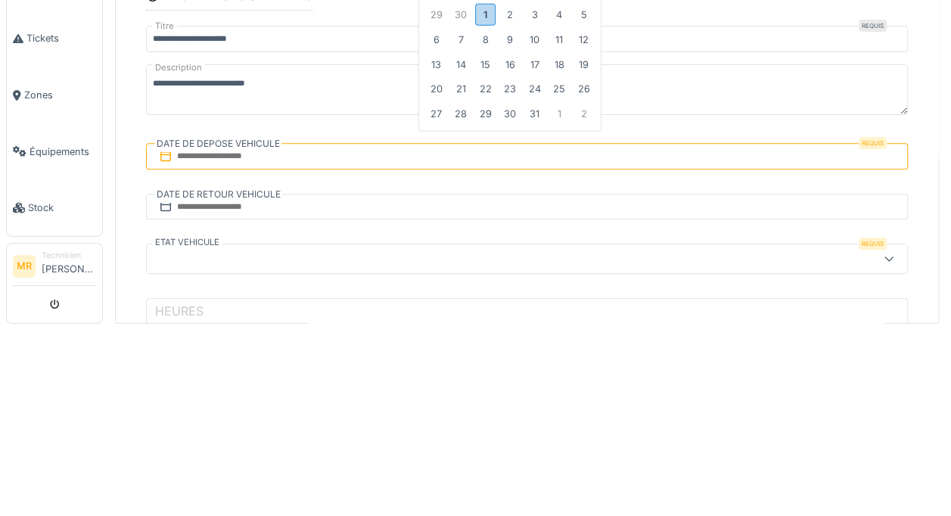
click at [462, 199] on div "30" at bounding box center [461, 200] width 20 height 20
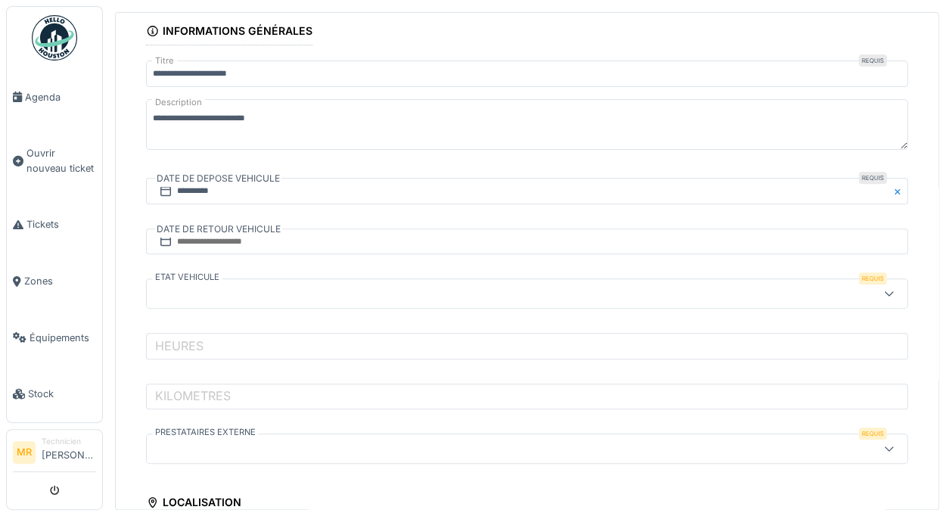
scroll to position [210, 0]
click at [760, 294] on div at bounding box center [484, 293] width 662 height 17
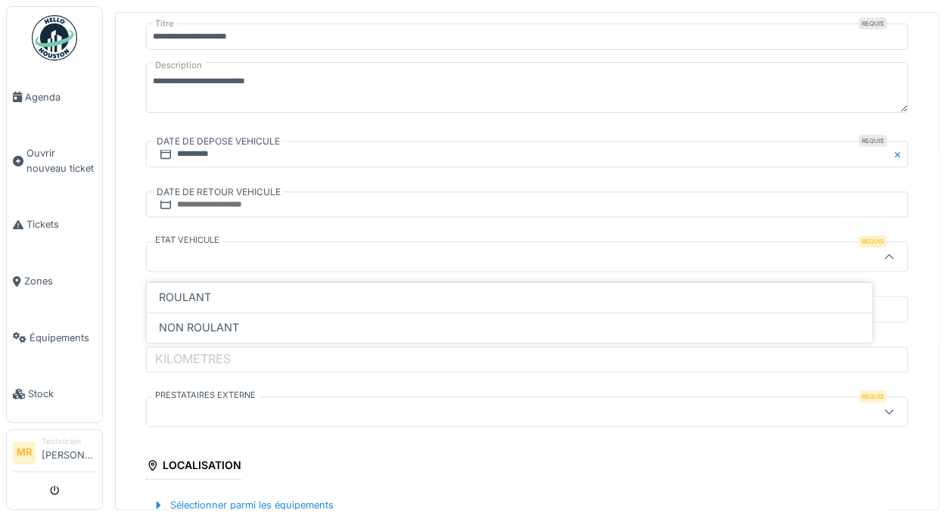
scroll to position [251, 0]
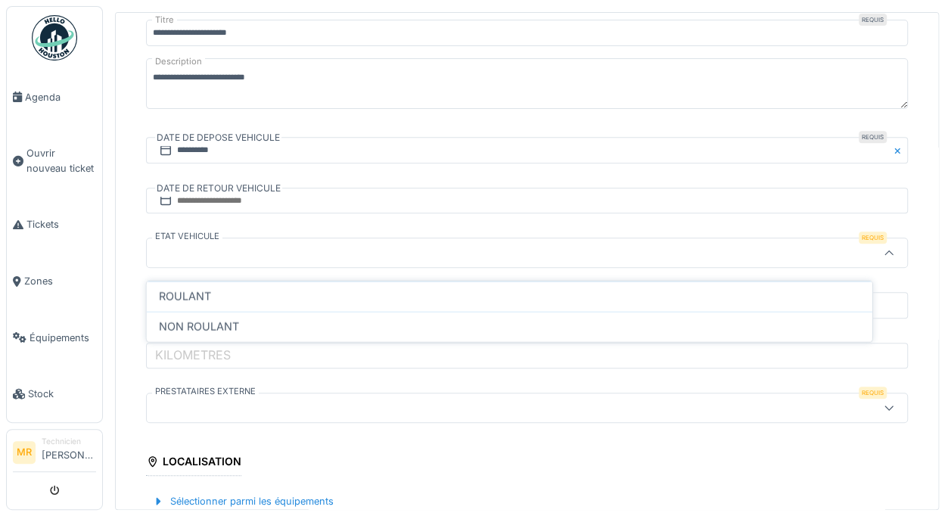
click at [223, 288] on div "ROULANT" at bounding box center [510, 296] width 702 height 17
type input "*******"
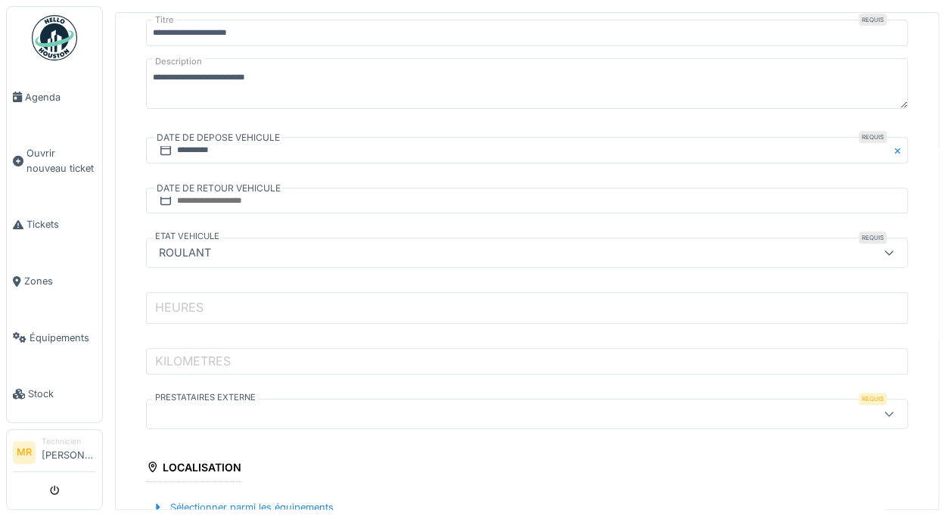
click at [207, 312] on input "HEURES" at bounding box center [527, 308] width 762 height 32
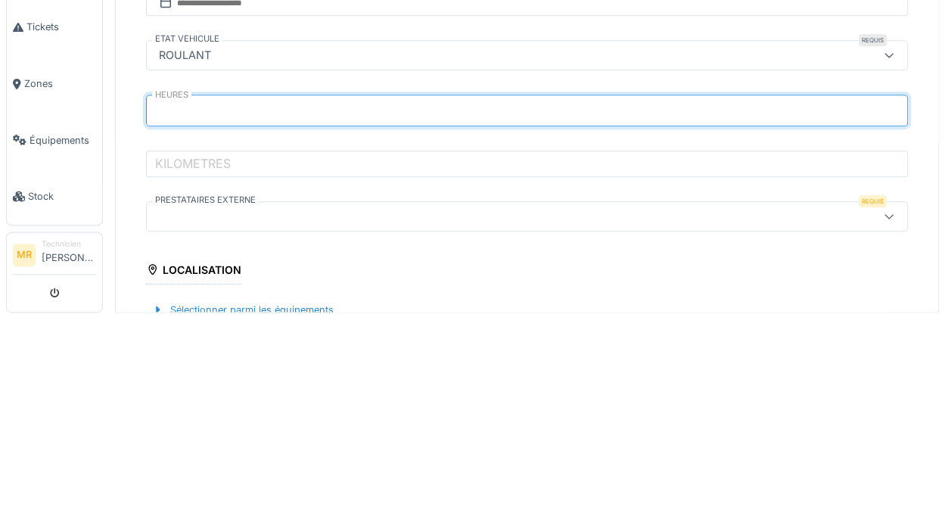
type input "****"
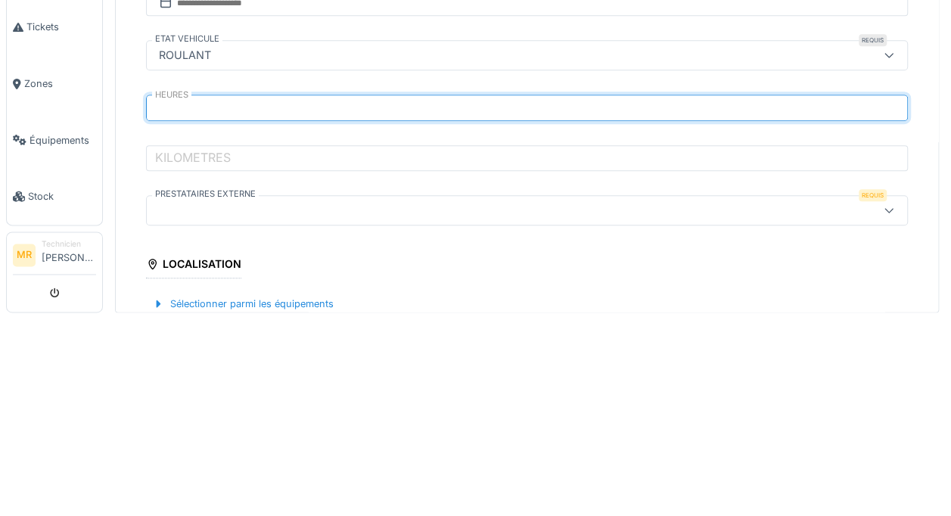
click at [193, 363] on label "KILOMETRES" at bounding box center [193, 355] width 82 height 18
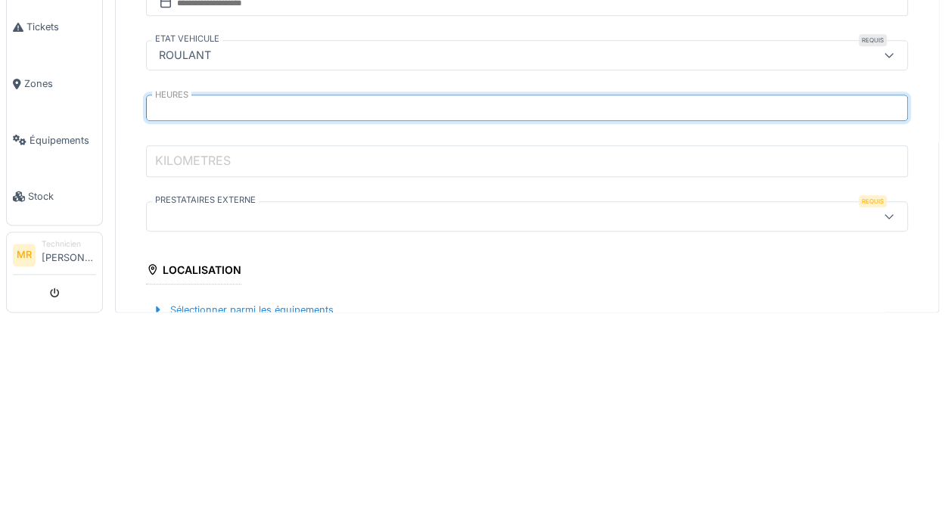
click at [193, 363] on input "KILOMETRES" at bounding box center [527, 359] width 762 height 32
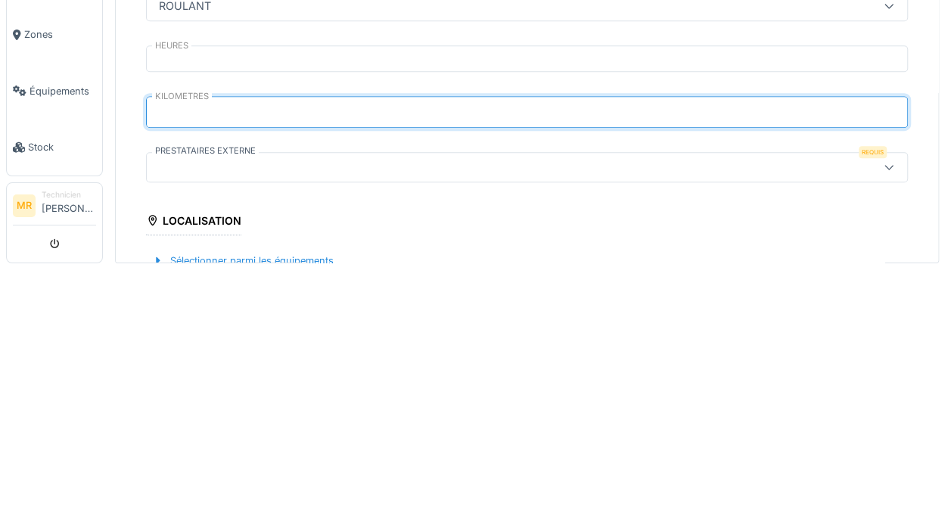
type input "*****"
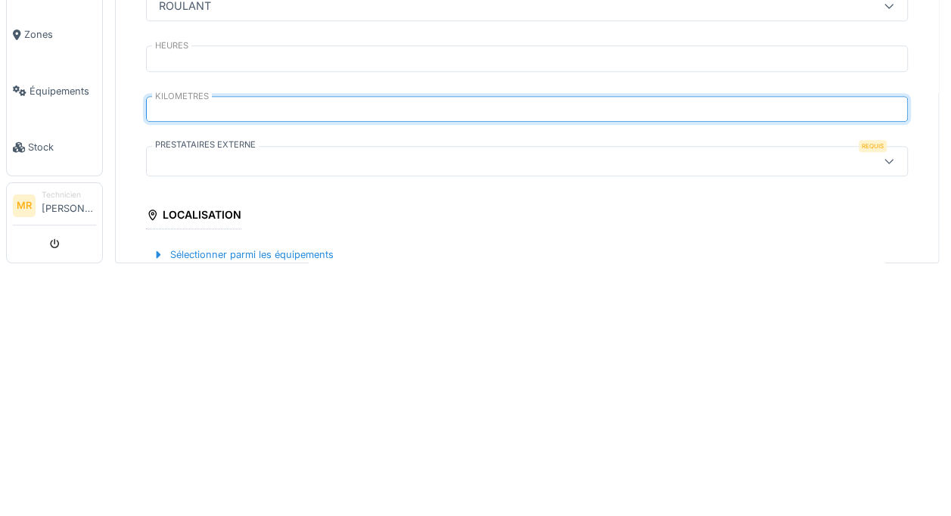
click at [179, 416] on div at bounding box center [484, 408] width 662 height 17
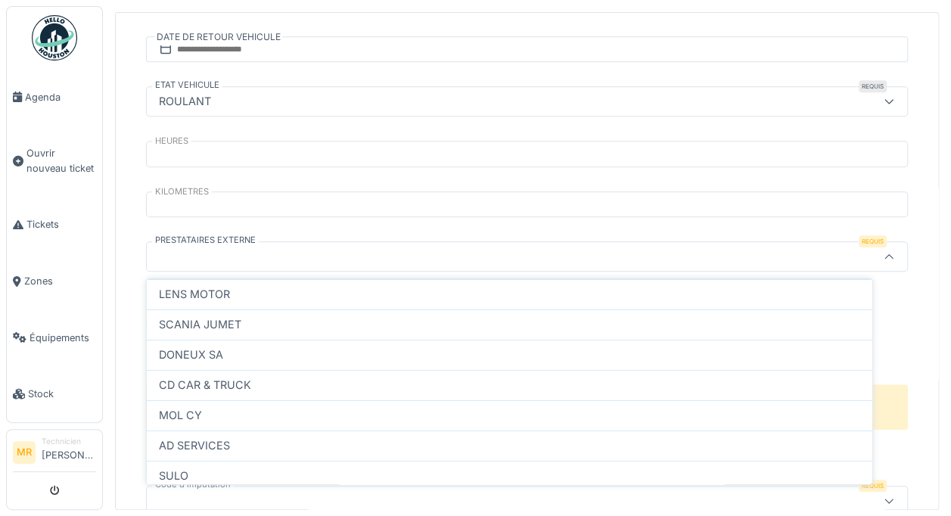
scroll to position [410, 0]
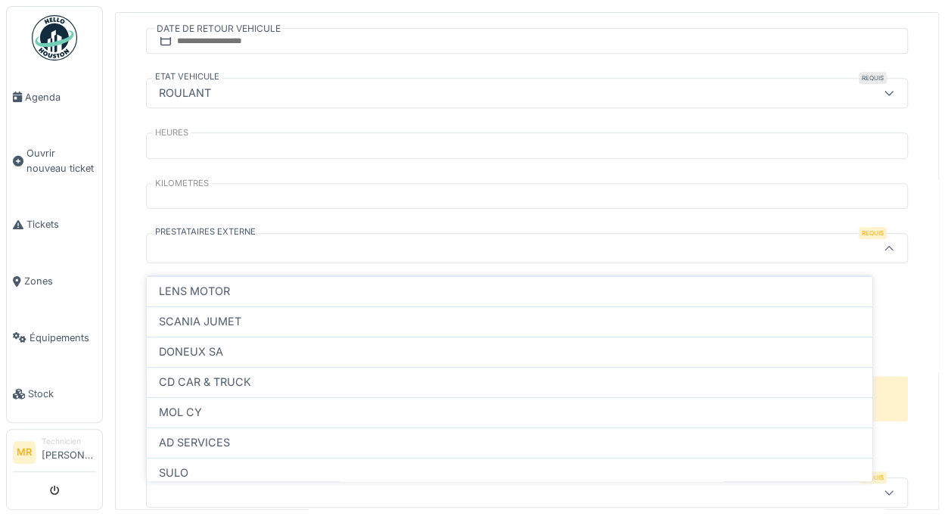
click at [176, 322] on span "SCANIA JUMET" at bounding box center [200, 321] width 83 height 17
type input "**********"
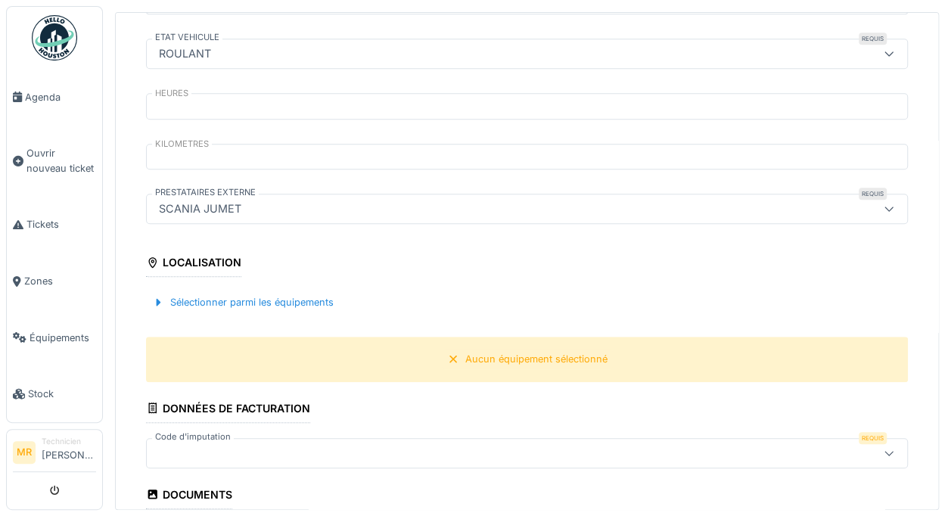
scroll to position [451, 0]
click at [232, 302] on div "Sélectionner parmi les équipements" at bounding box center [243, 301] width 194 height 20
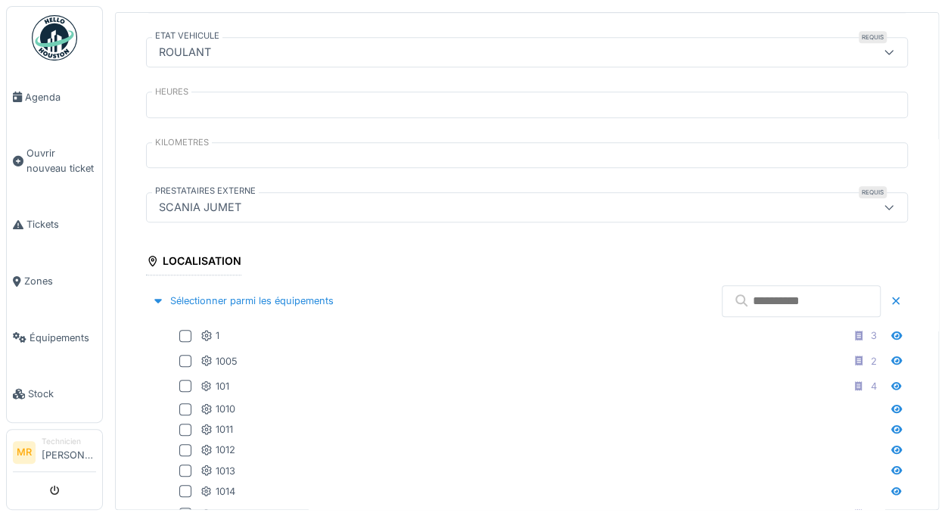
click at [751, 306] on input "text" at bounding box center [801, 301] width 159 height 32
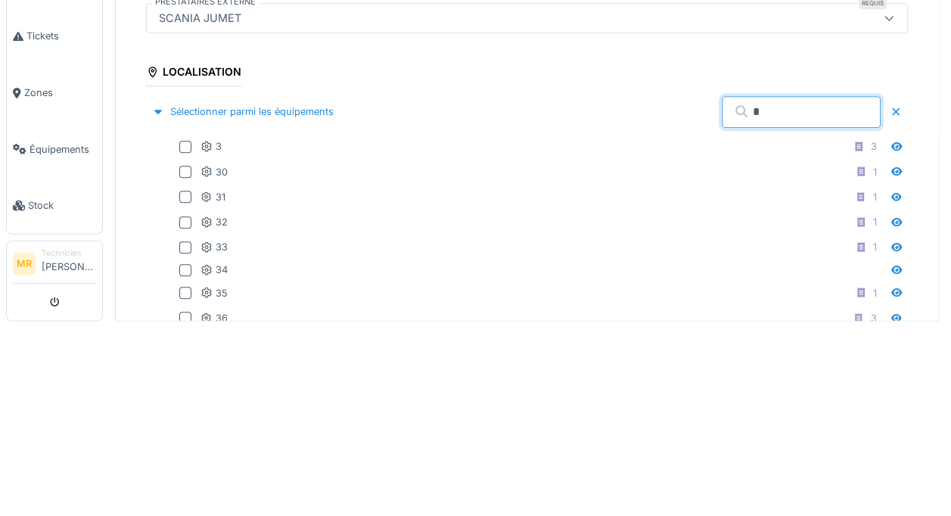
type input "*"
click at [180, 359] on div at bounding box center [185, 361] width 12 height 12
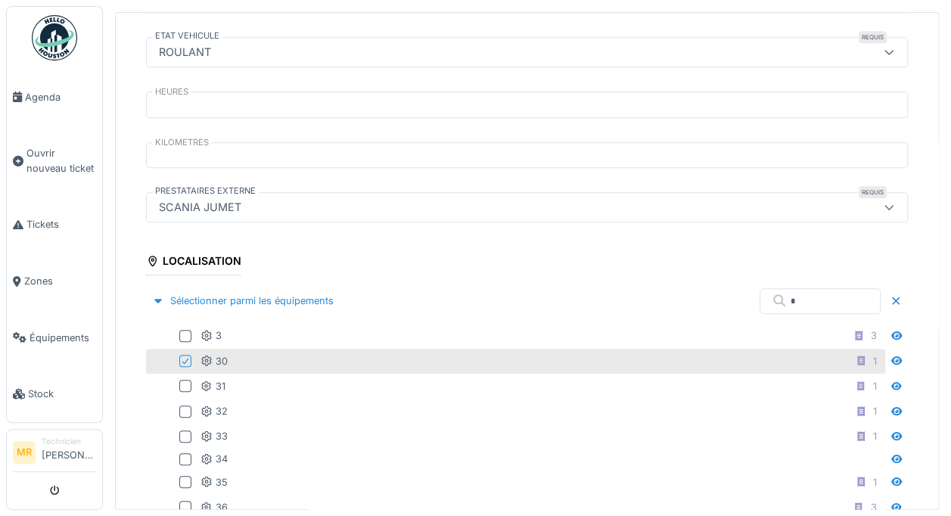
click at [272, 300] on div "Sélectionner parmi les équipements" at bounding box center [243, 301] width 194 height 20
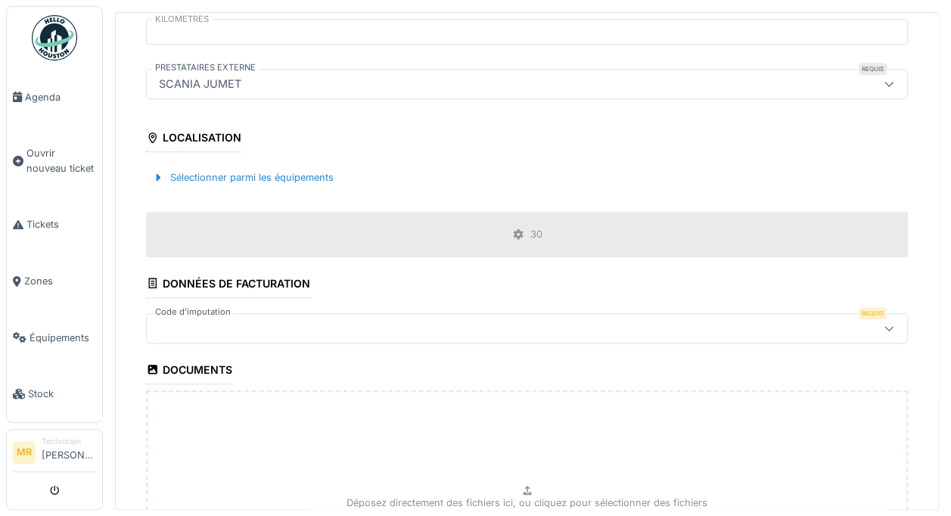
click at [384, 339] on div at bounding box center [527, 328] width 762 height 30
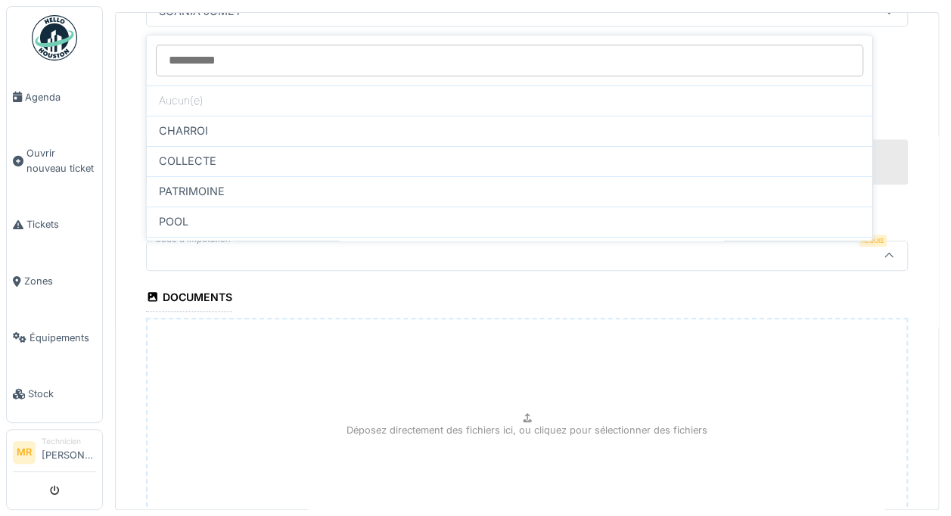
click at [199, 160] on span "COLLECTE" at bounding box center [188, 161] width 58 height 17
type input "****"
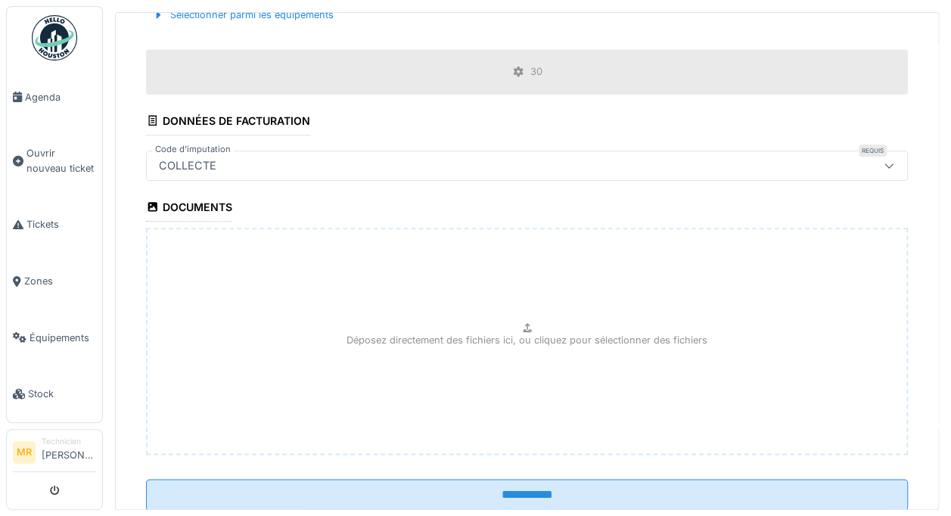
scroll to position [786, 0]
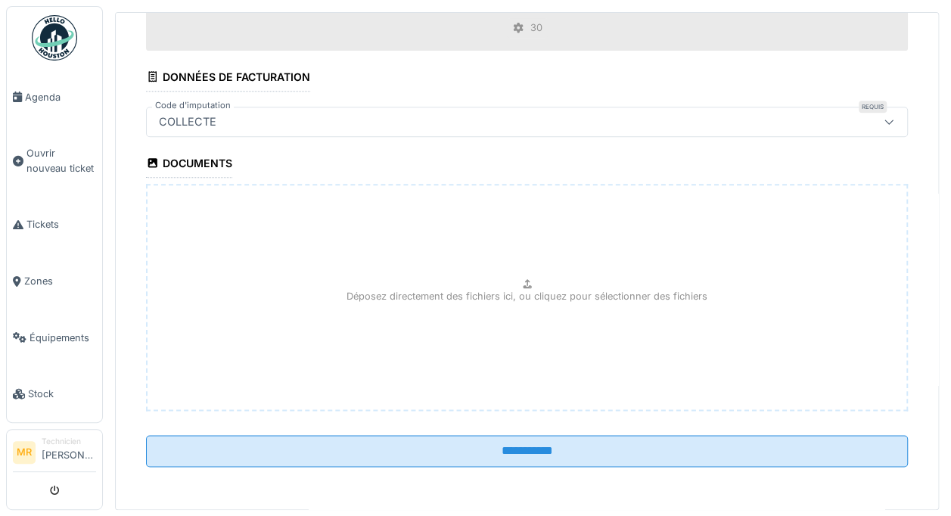
click at [572, 440] on input "**********" at bounding box center [527, 451] width 762 height 32
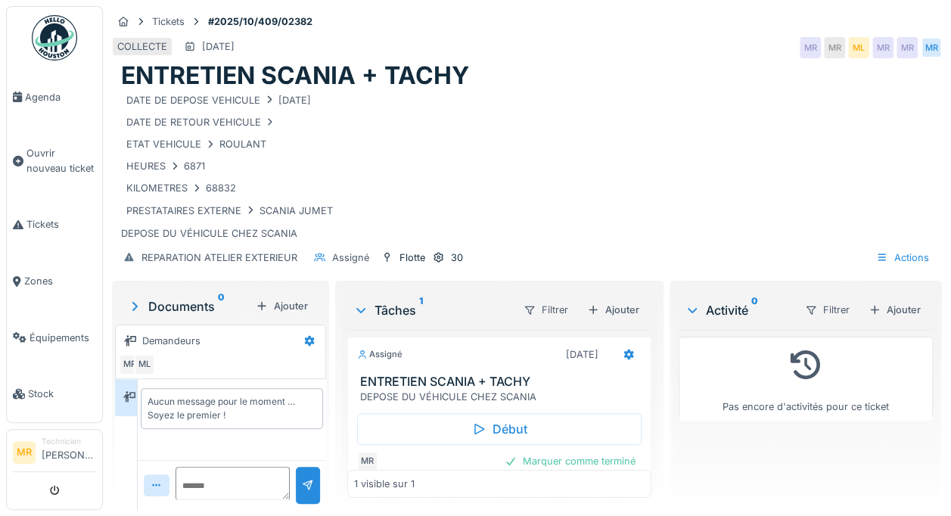
click at [32, 217] on span "Tickets" at bounding box center [61, 224] width 70 height 14
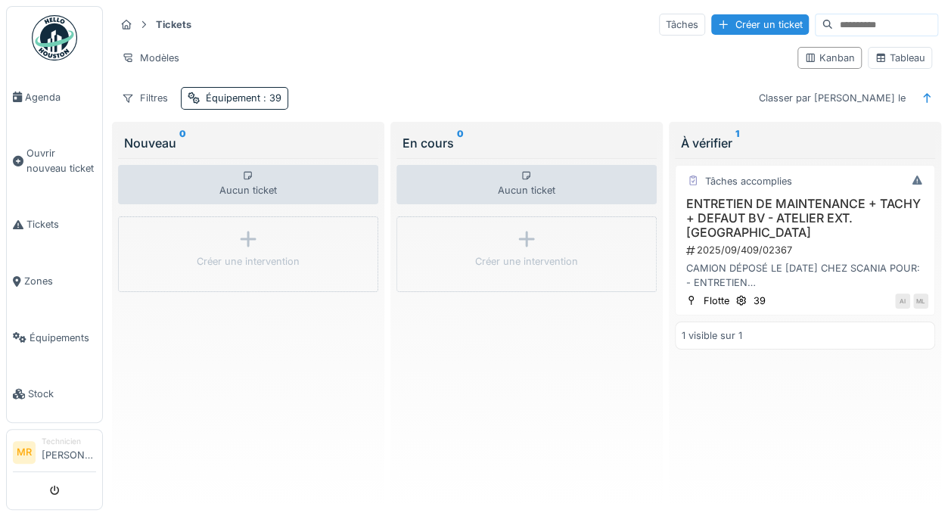
click at [39, 222] on span "Tickets" at bounding box center [61, 224] width 70 height 14
click at [213, 95] on div "Équipement : 39" at bounding box center [244, 98] width 76 height 14
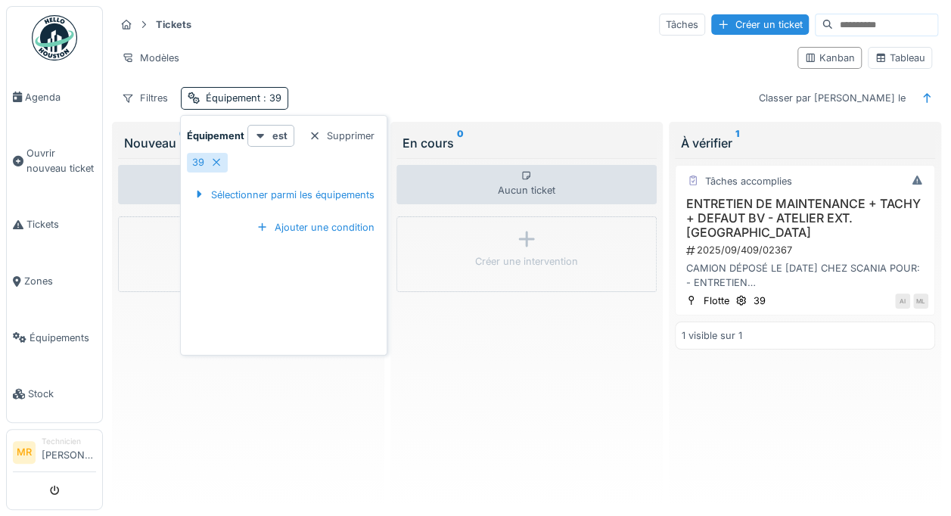
click at [356, 145] on div "Supprimer" at bounding box center [342, 136] width 78 height 20
